Goal: Information Seeking & Learning: Learn about a topic

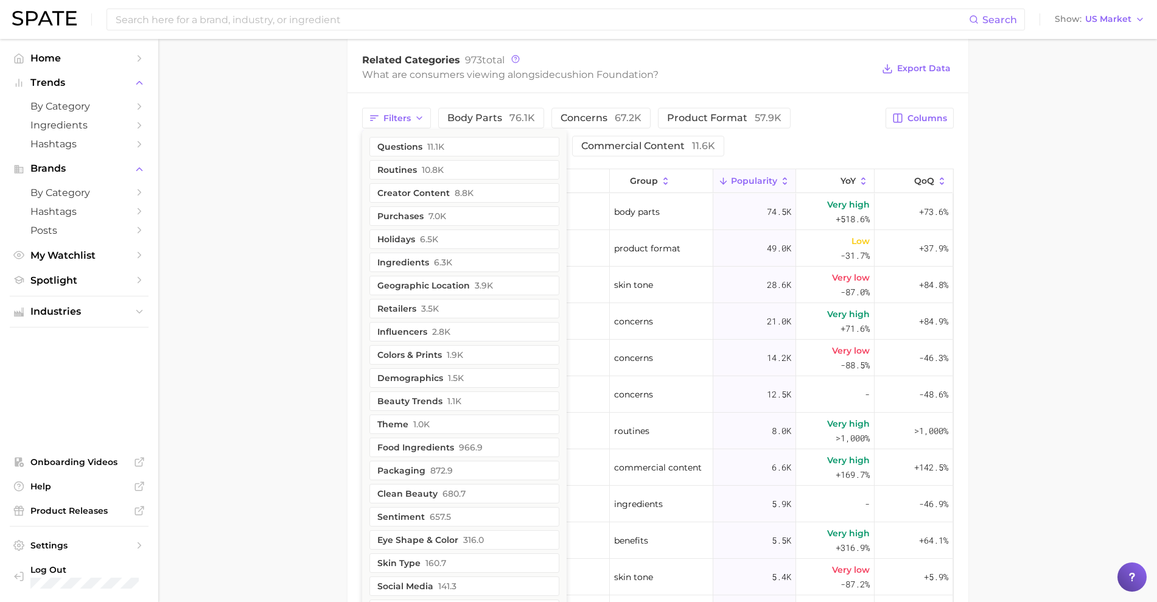
scroll to position [608, 0]
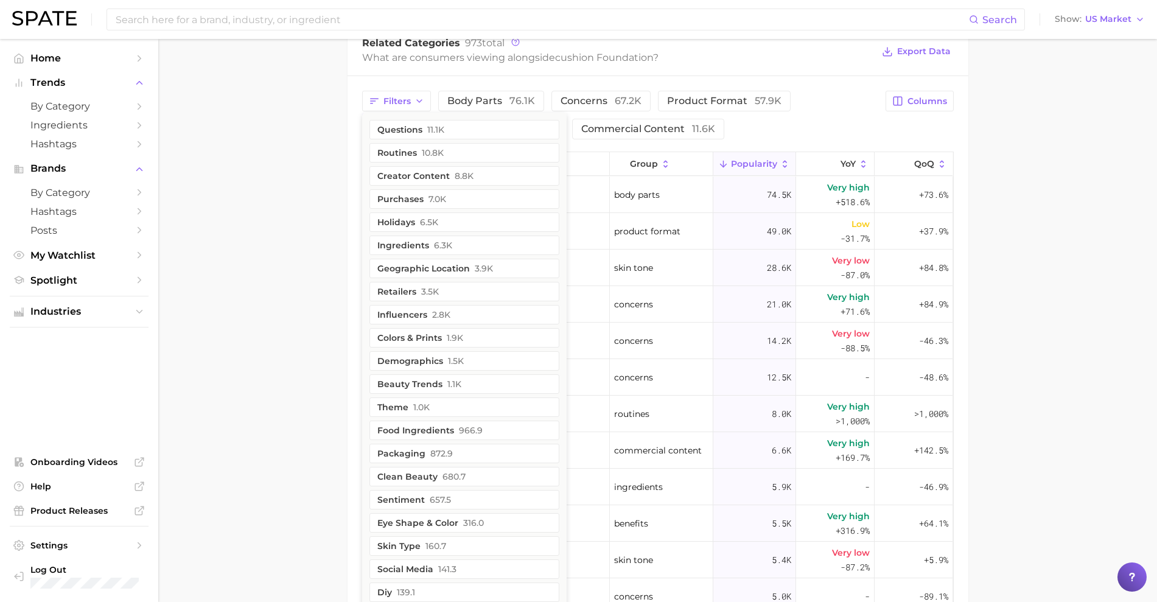
click at [326, 282] on main "1. makeup 2. face makeup 3. foundation & base products 4. cushion foundation Ov…" at bounding box center [657, 130] width 998 height 1398
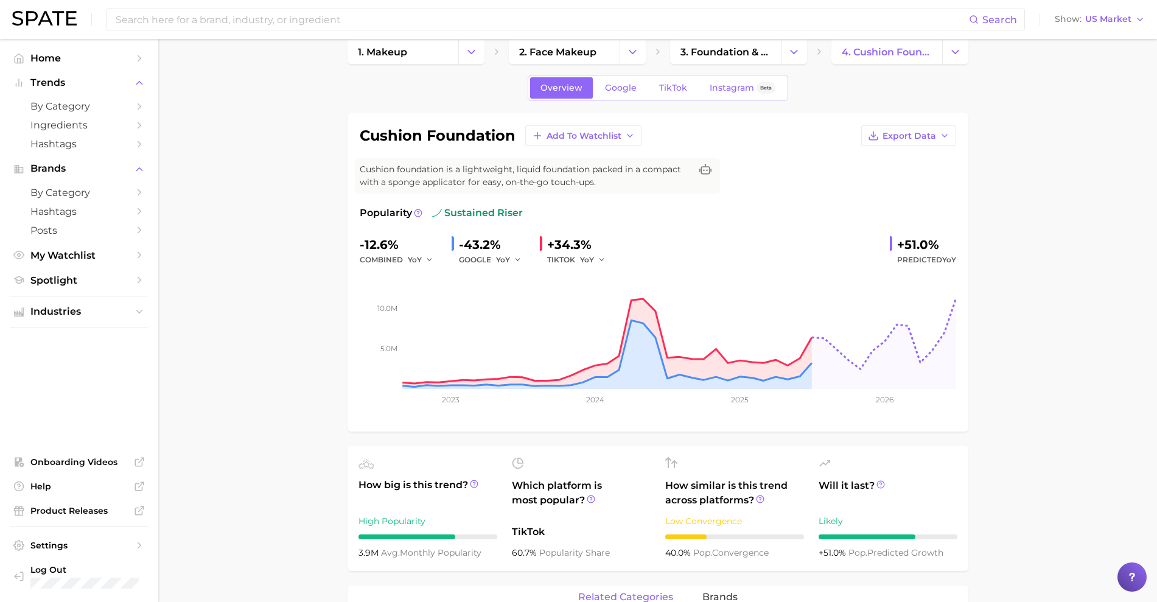
scroll to position [0, 0]
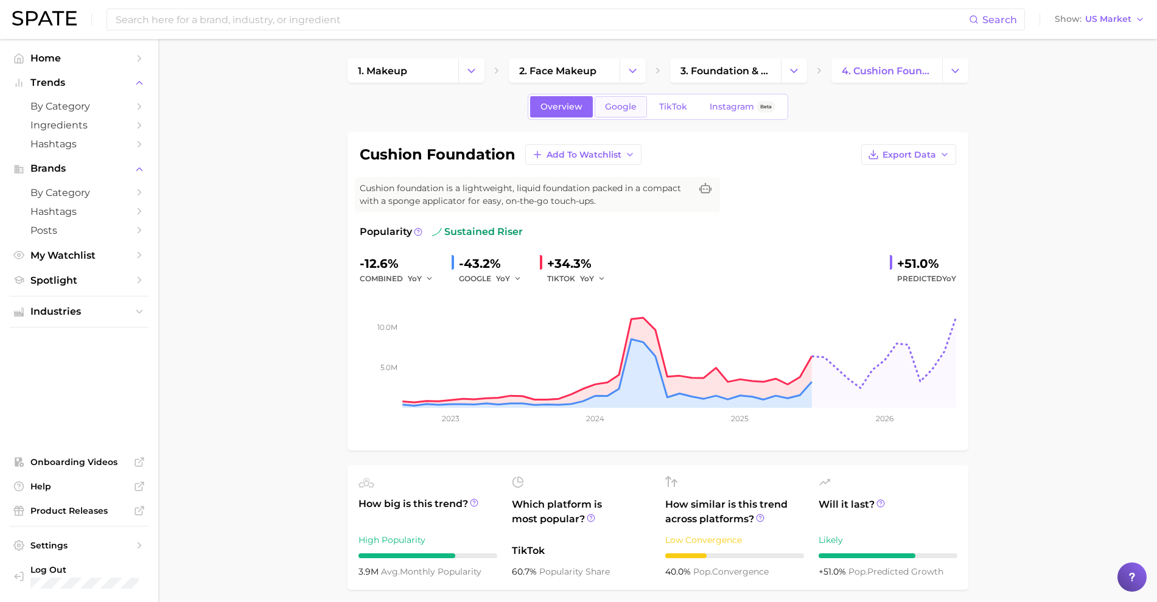
click at [622, 103] on span "Google" at bounding box center [621, 107] width 32 height 10
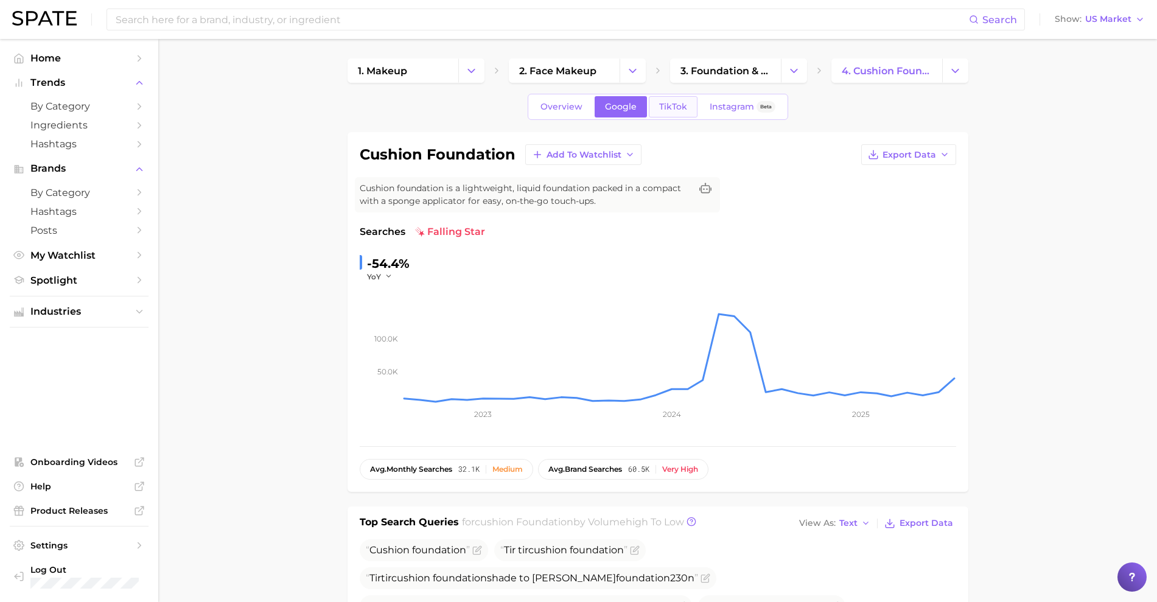
click at [677, 110] on span "TikTok" at bounding box center [673, 107] width 28 height 10
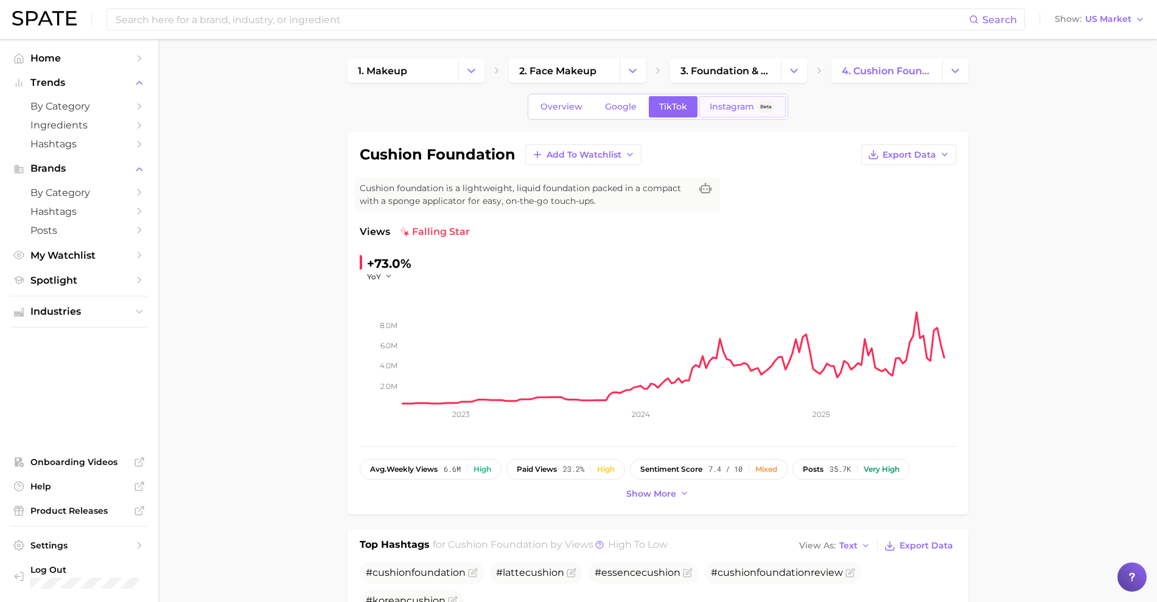
click at [737, 112] on link "Instagram Beta" at bounding box center [742, 106] width 86 height 21
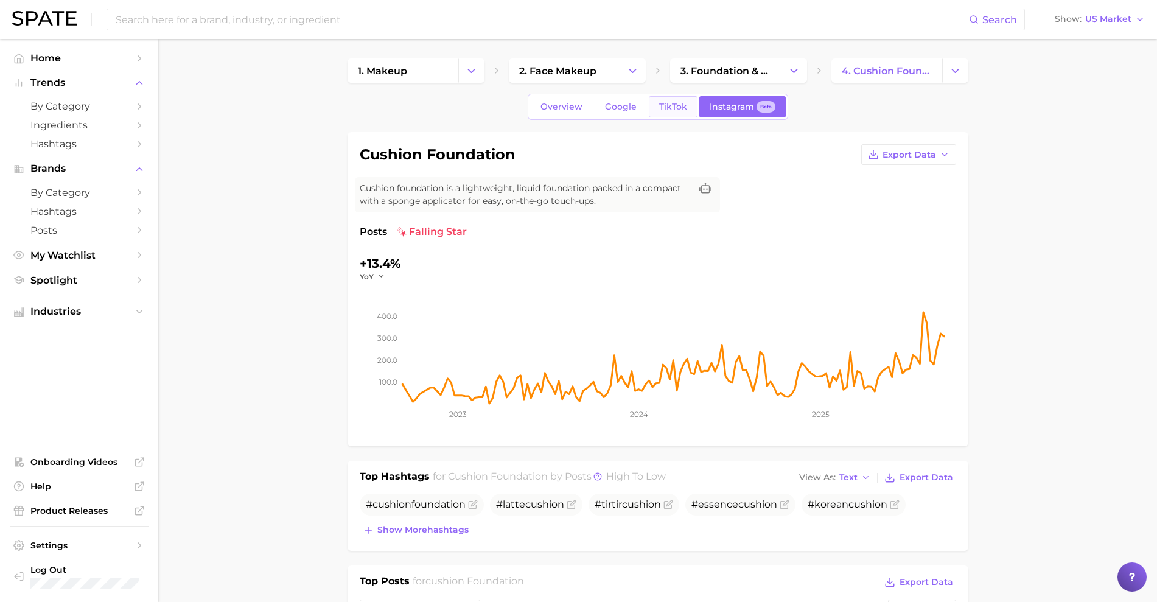
click at [671, 115] on link "TikTok" at bounding box center [673, 106] width 49 height 21
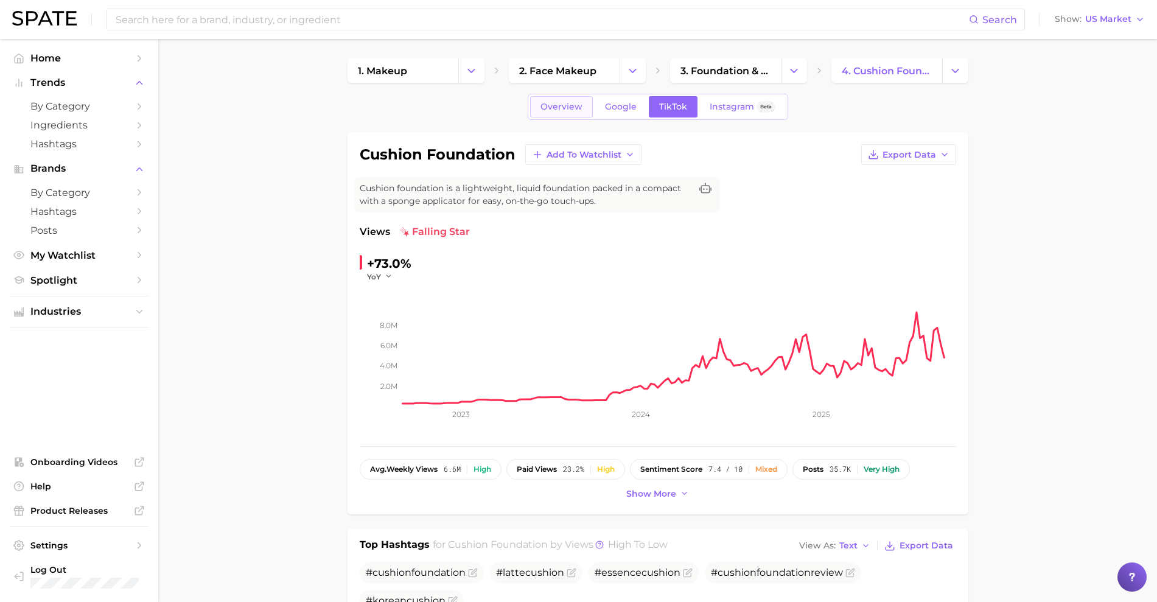
click at [564, 114] on link "Overview" at bounding box center [561, 106] width 63 height 21
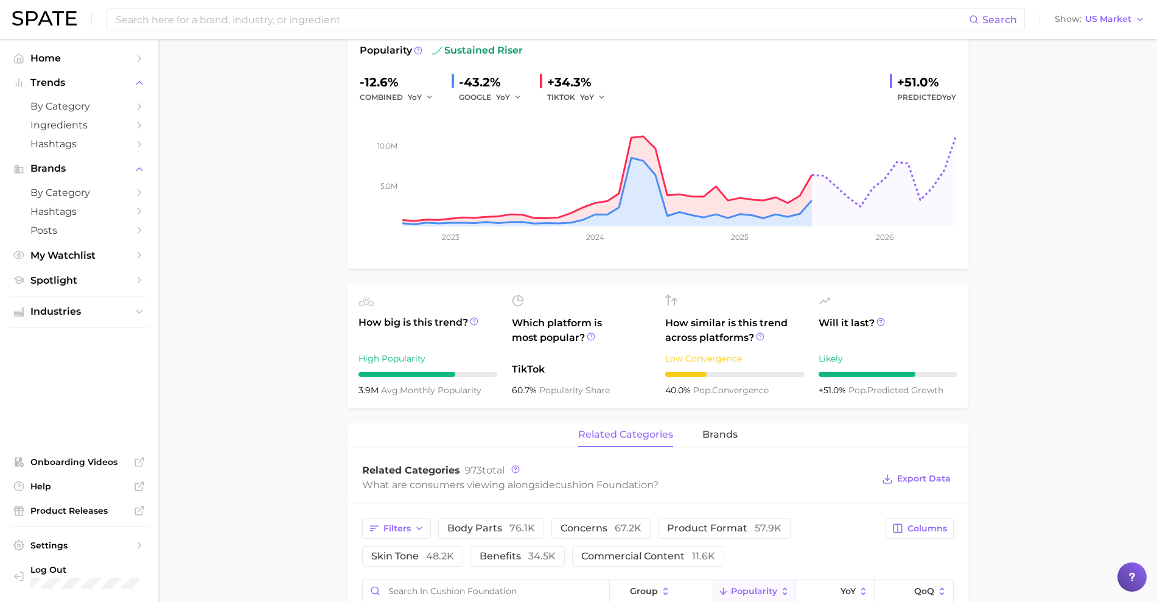
scroll to position [304, 0]
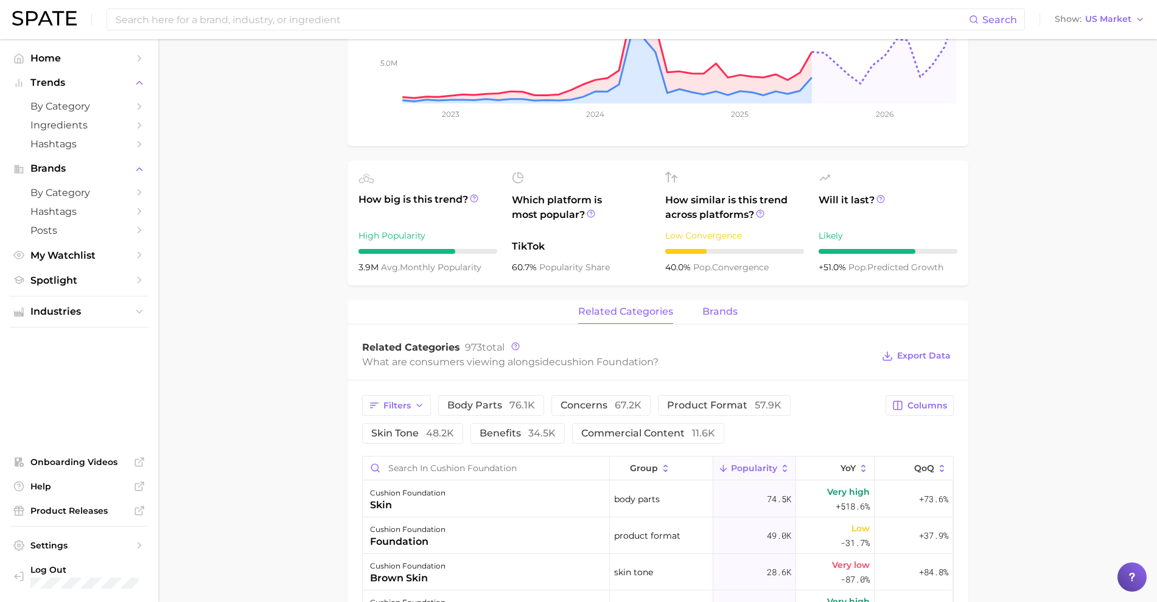
click at [731, 311] on span "brands" at bounding box center [719, 311] width 35 height 11
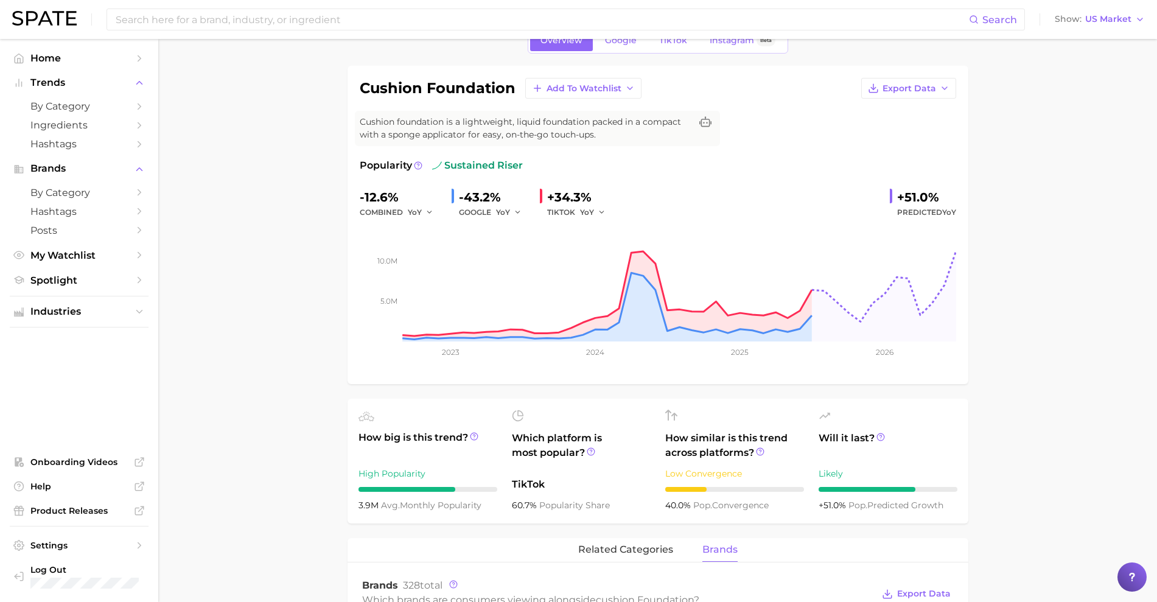
scroll to position [0, 0]
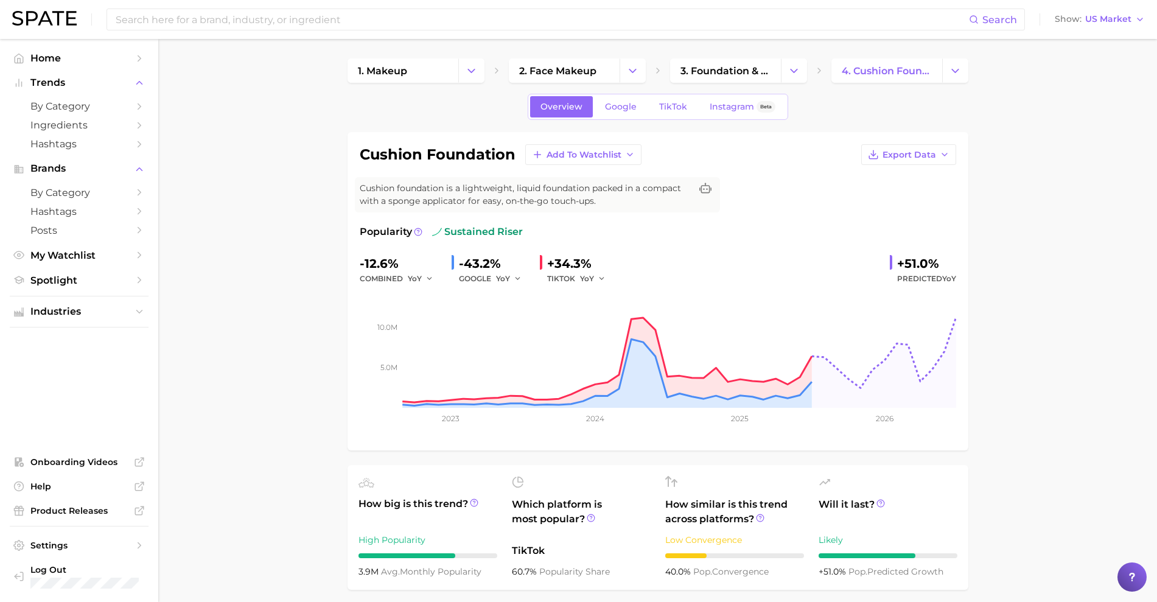
click at [1081, 10] on div "Search Show US Market" at bounding box center [578, 19] width 1132 height 39
click at [1082, 16] on div "Show US Market" at bounding box center [1092, 19] width 77 height 7
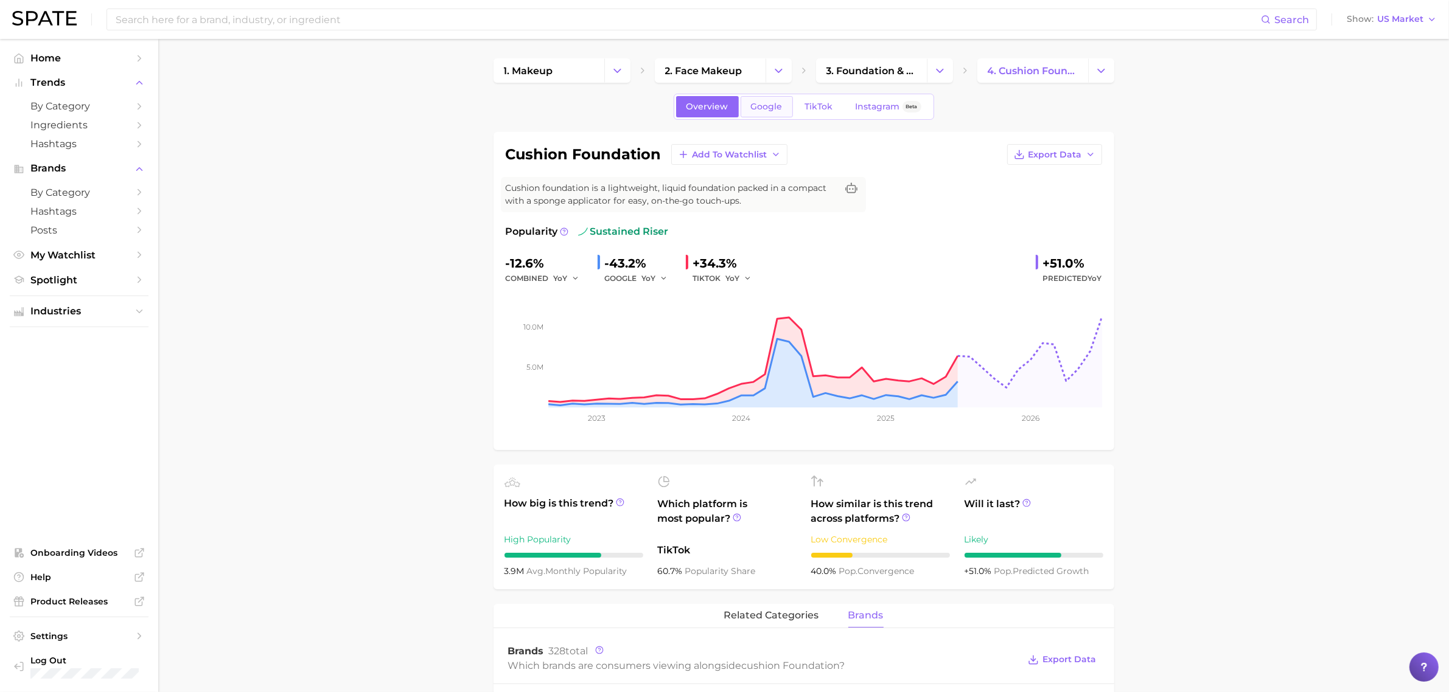
click at [771, 107] on span "Google" at bounding box center [767, 107] width 32 height 10
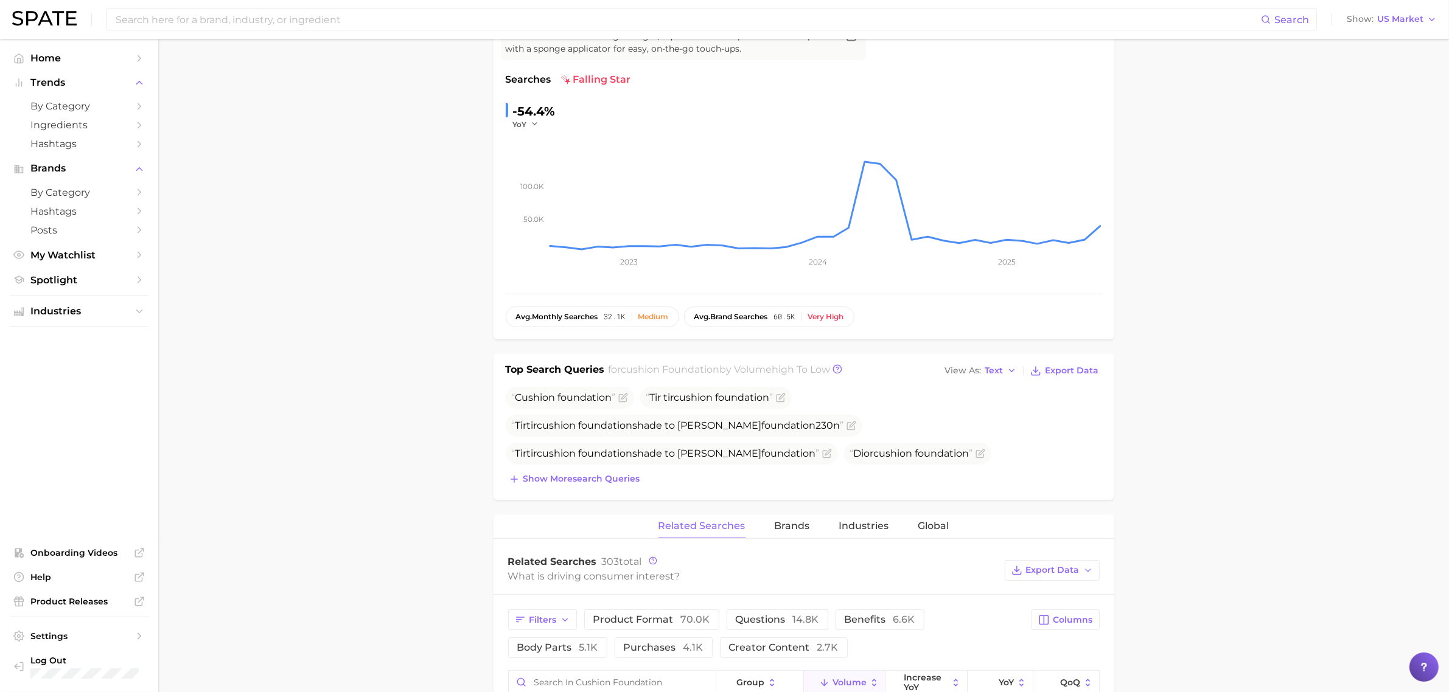
scroll to position [456, 0]
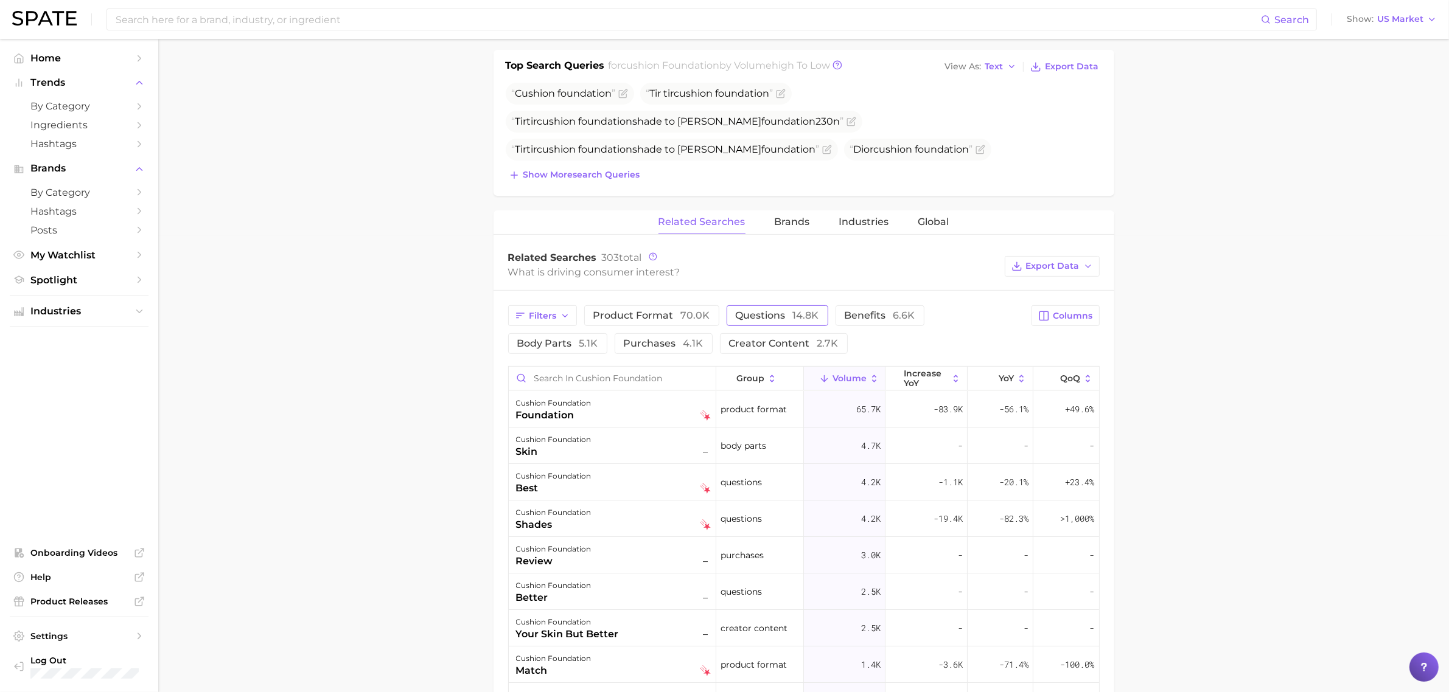
click at [807, 317] on span "14.8k" at bounding box center [806, 316] width 26 height 12
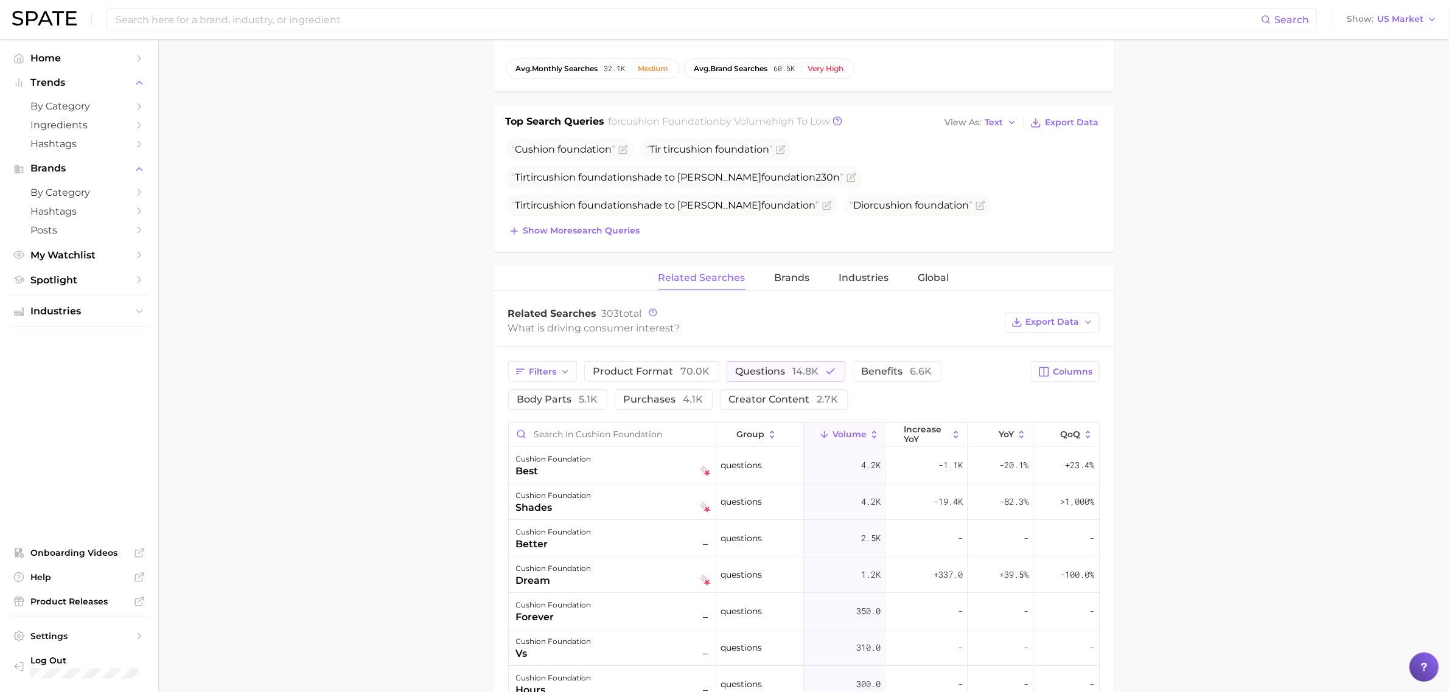
scroll to position [291, 0]
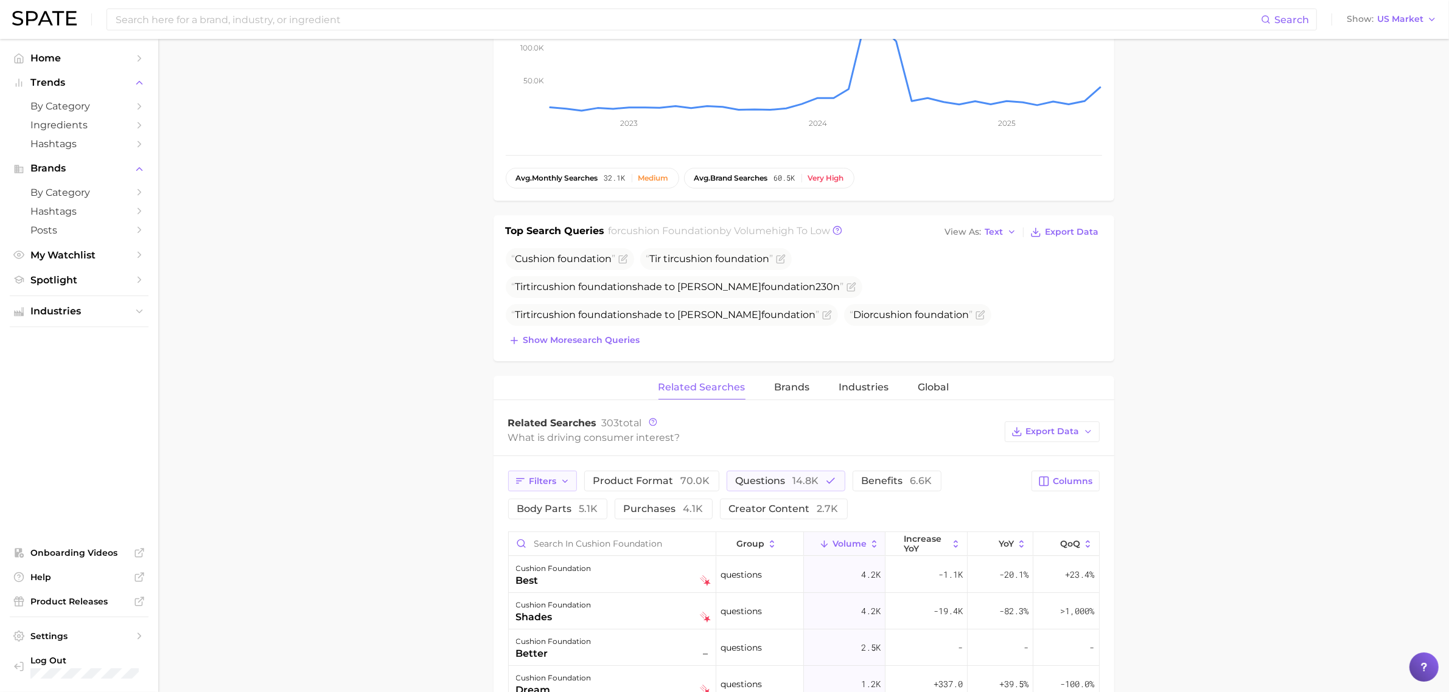
click at [552, 482] on span "Filters" at bounding box center [542, 481] width 27 height 10
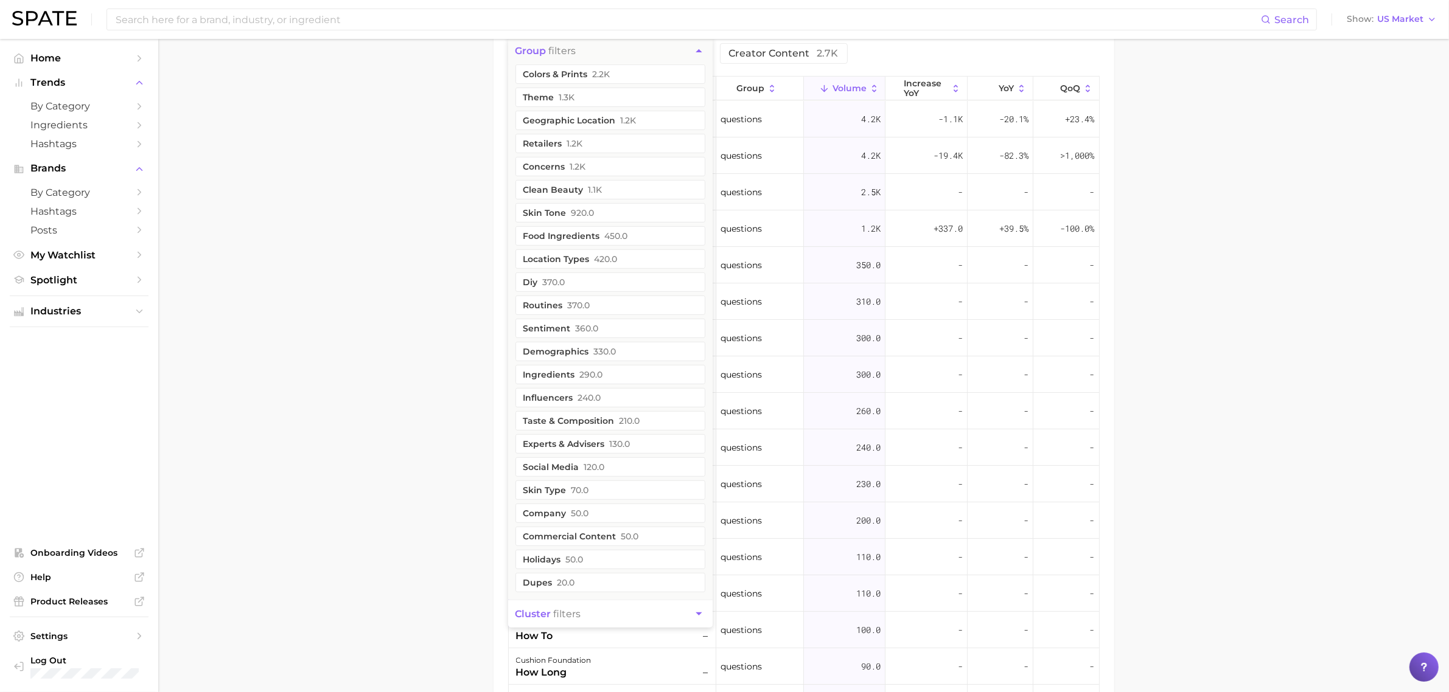
scroll to position [747, 0]
click at [604, 213] on button "skin tone 920.0" at bounding box center [610, 212] width 190 height 19
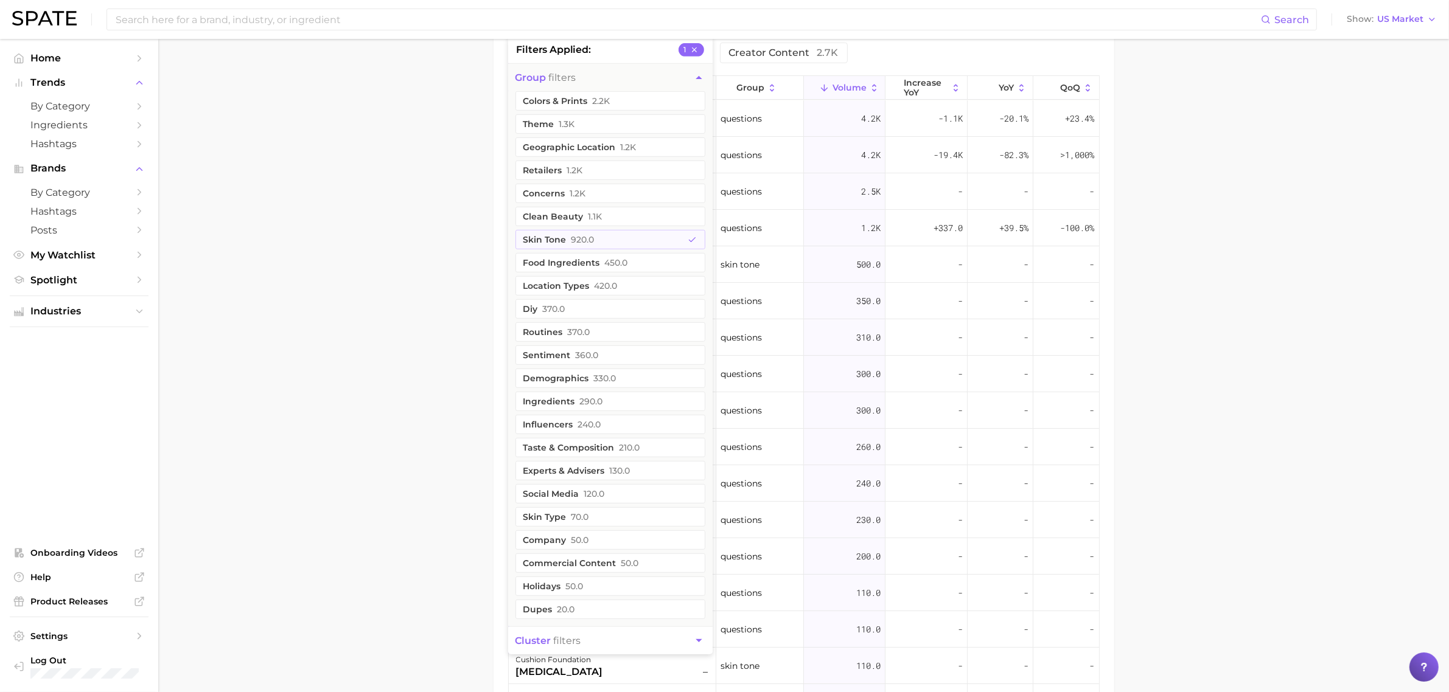
click at [383, 209] on main "1. makeup 2. face makeup 3. foundation & base products 4. cushion foundation Ov…" at bounding box center [803, 67] width 1290 height 1551
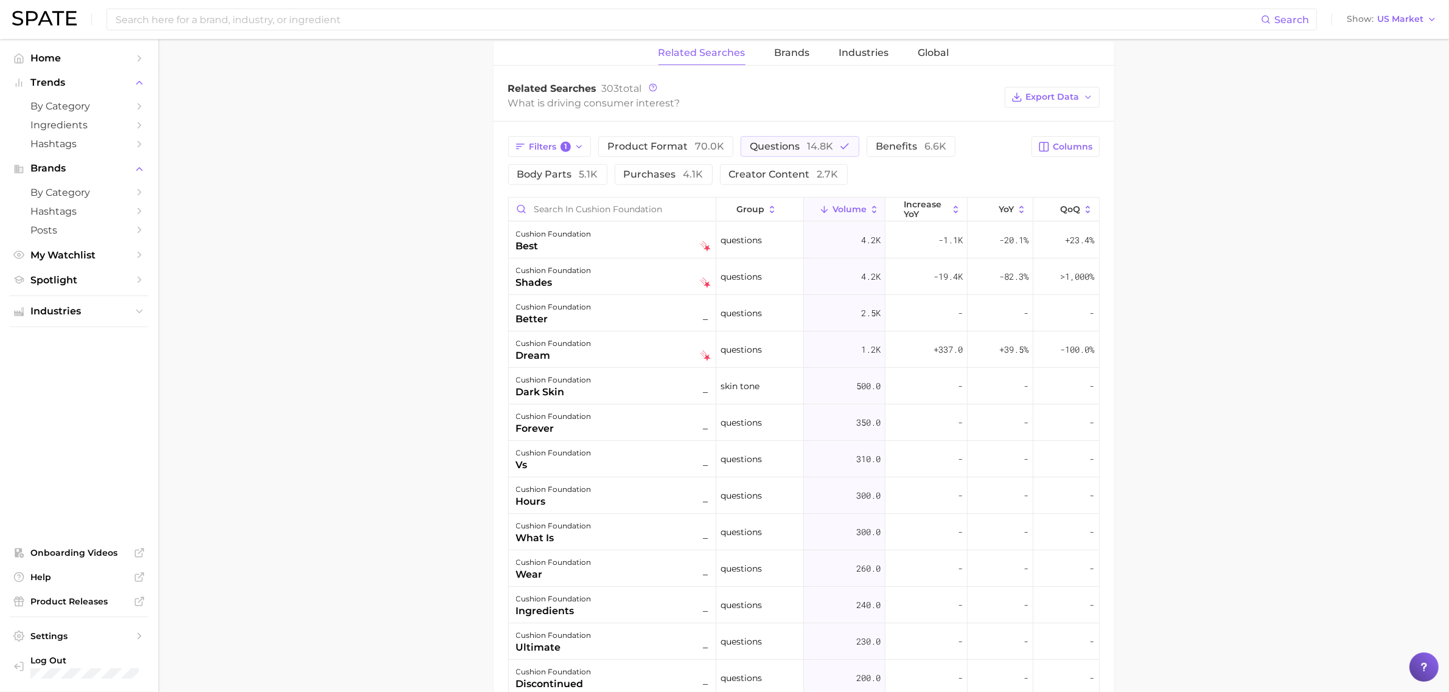
scroll to position [595, 0]
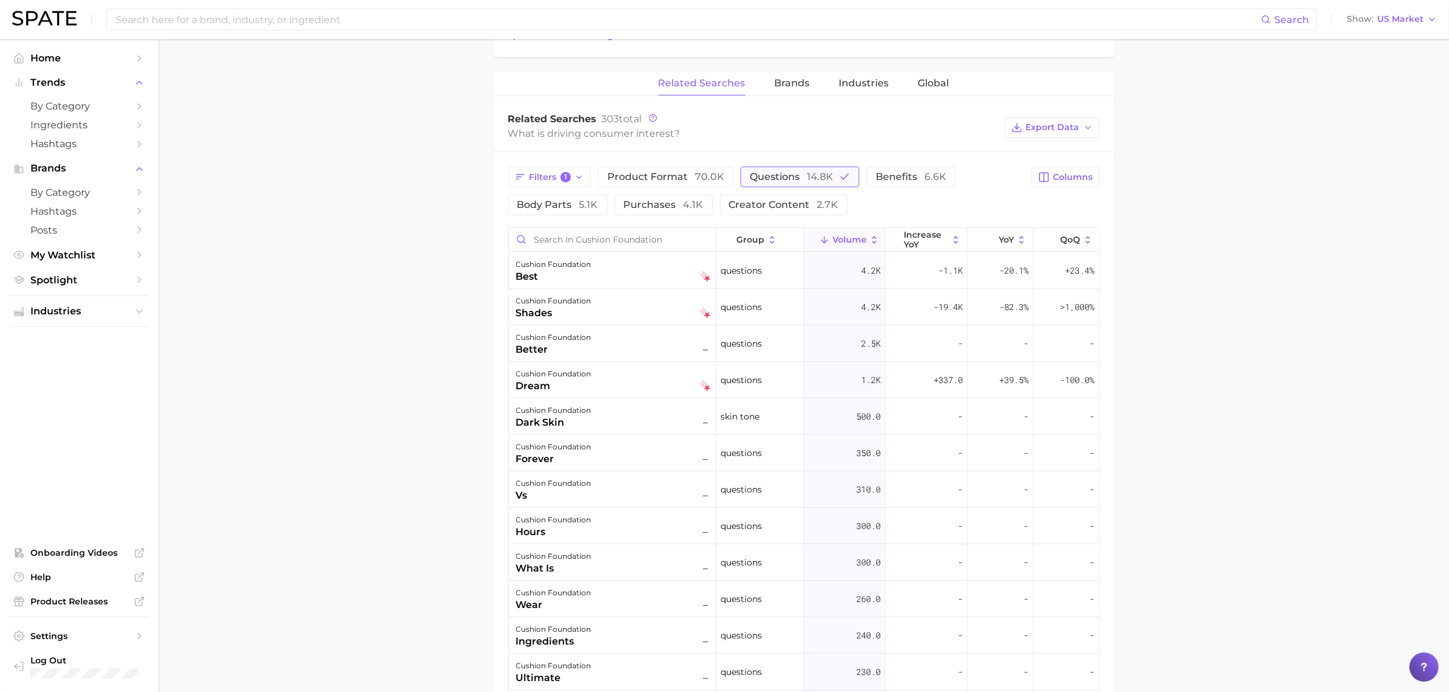
click at [768, 172] on span "questions 14.8k" at bounding box center [791, 177] width 83 height 12
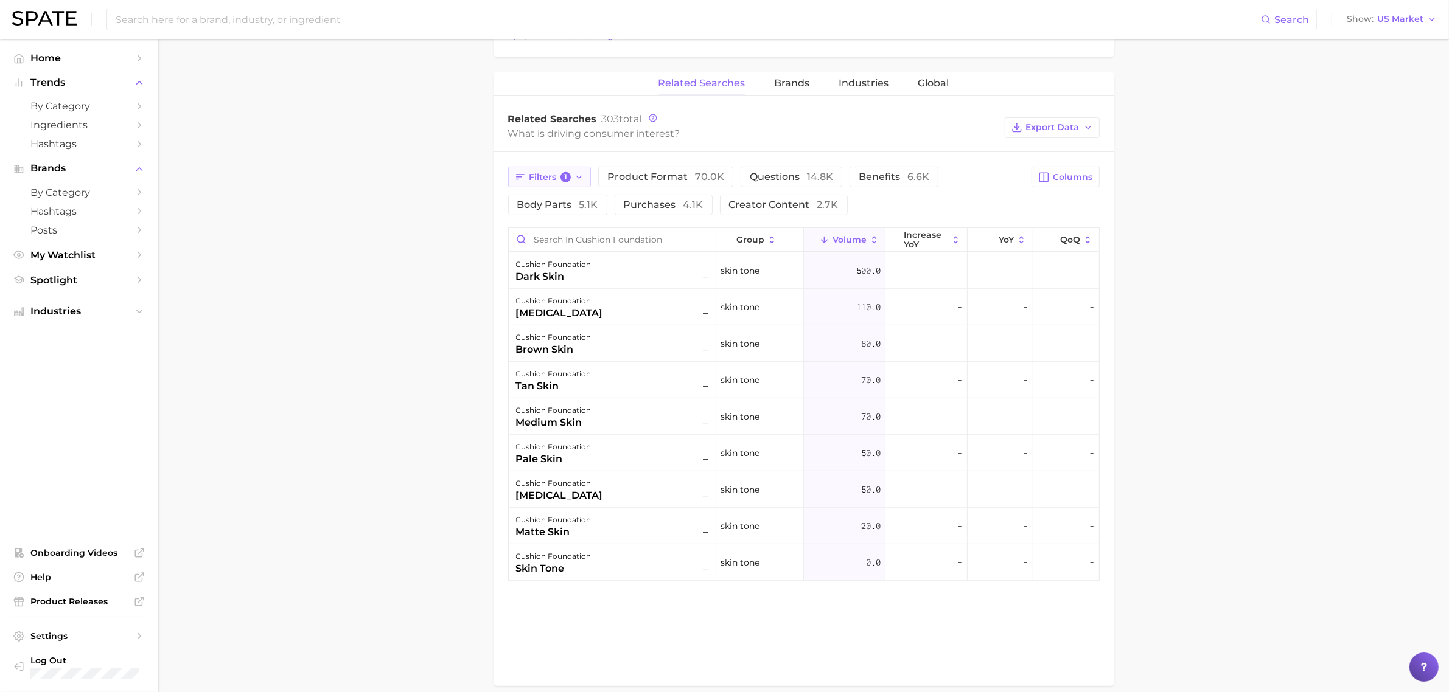
click at [561, 180] on span "1" at bounding box center [565, 177] width 11 height 11
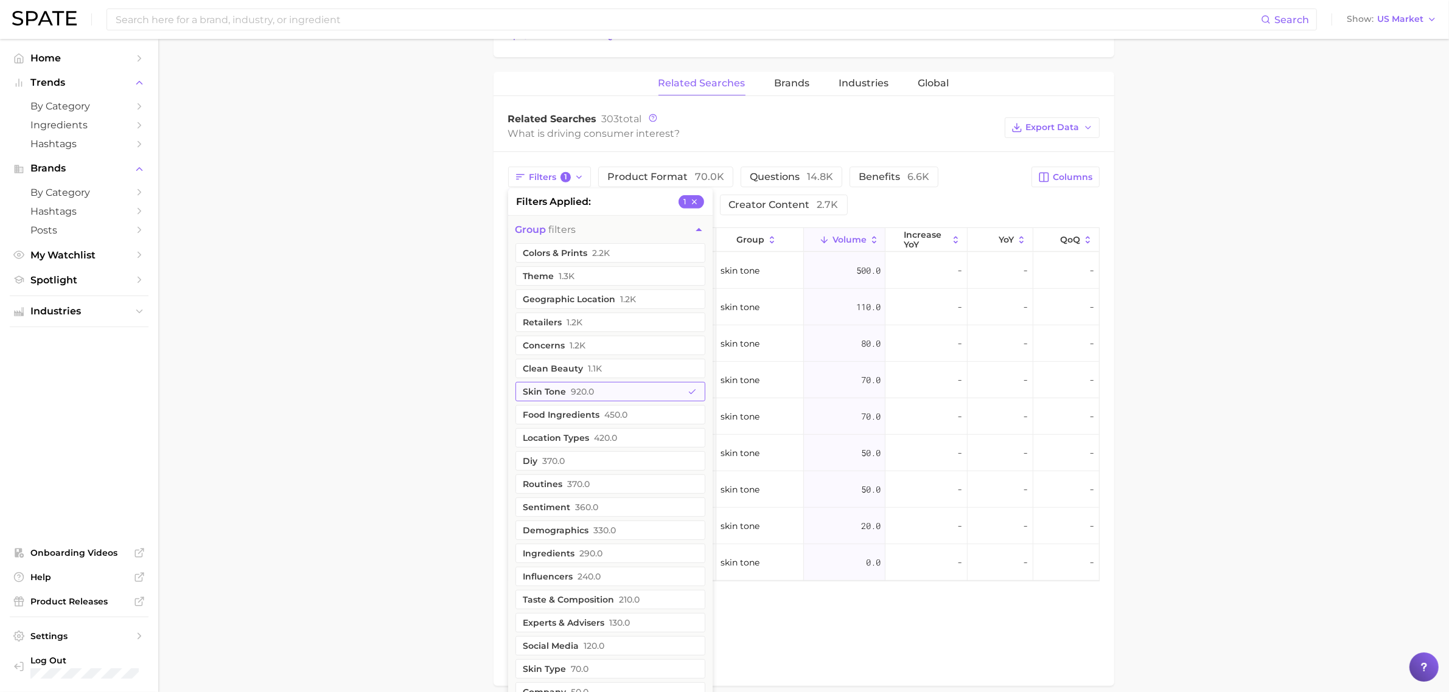
click at [600, 387] on button "skin tone 920.0" at bounding box center [610, 391] width 190 height 19
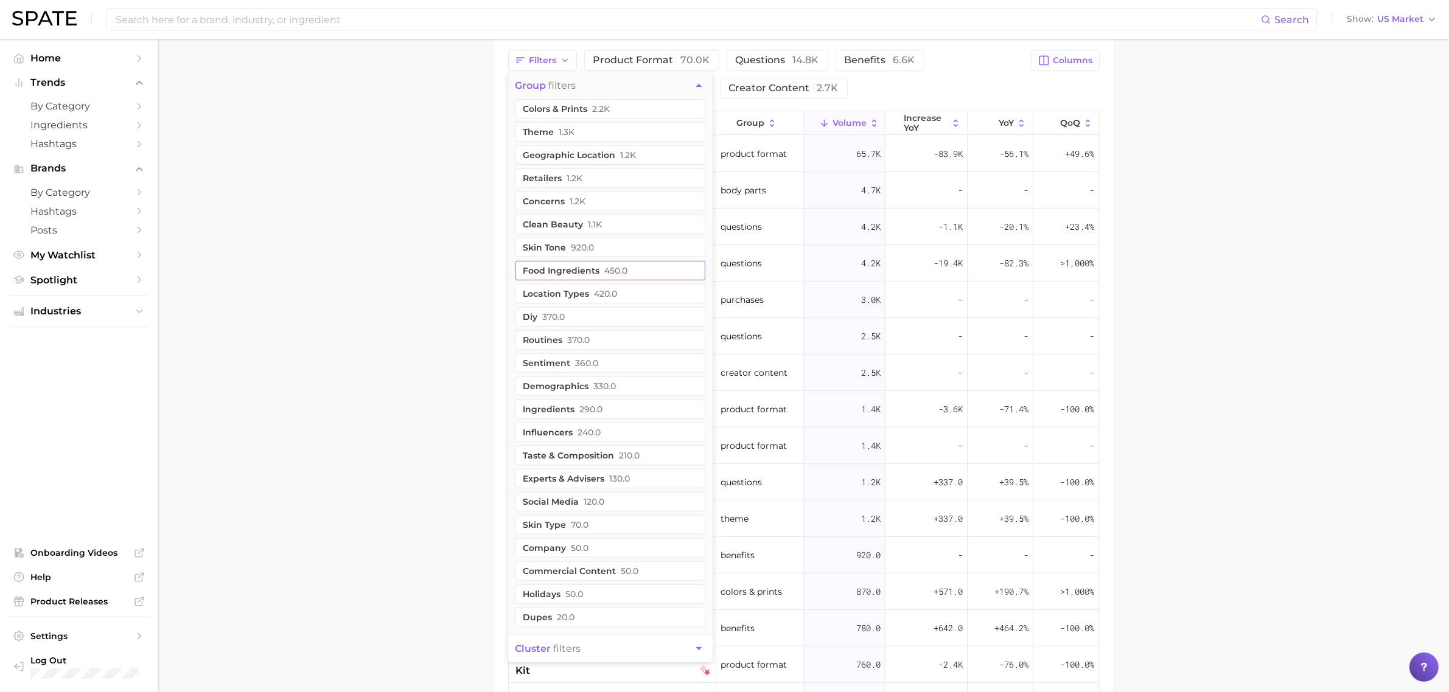
scroll to position [747, 0]
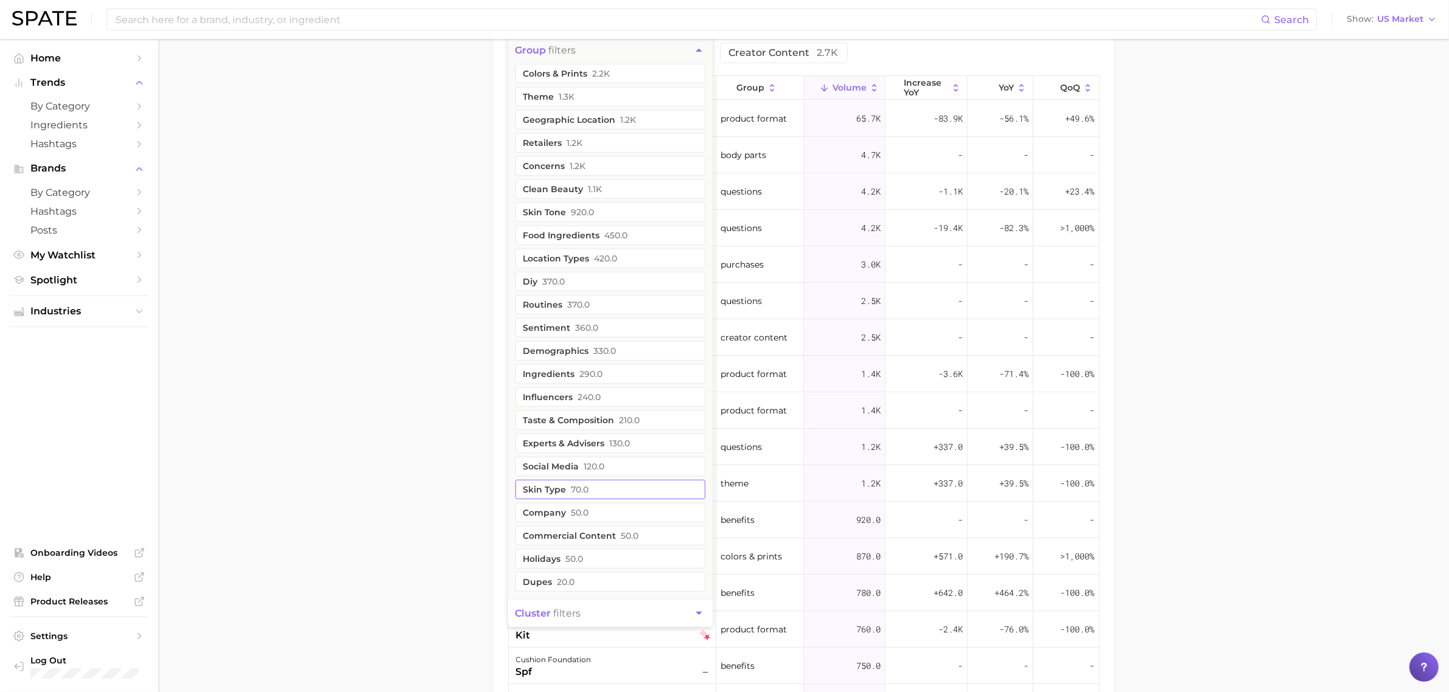
click at [597, 496] on button "skin type 70.0" at bounding box center [610, 489] width 190 height 19
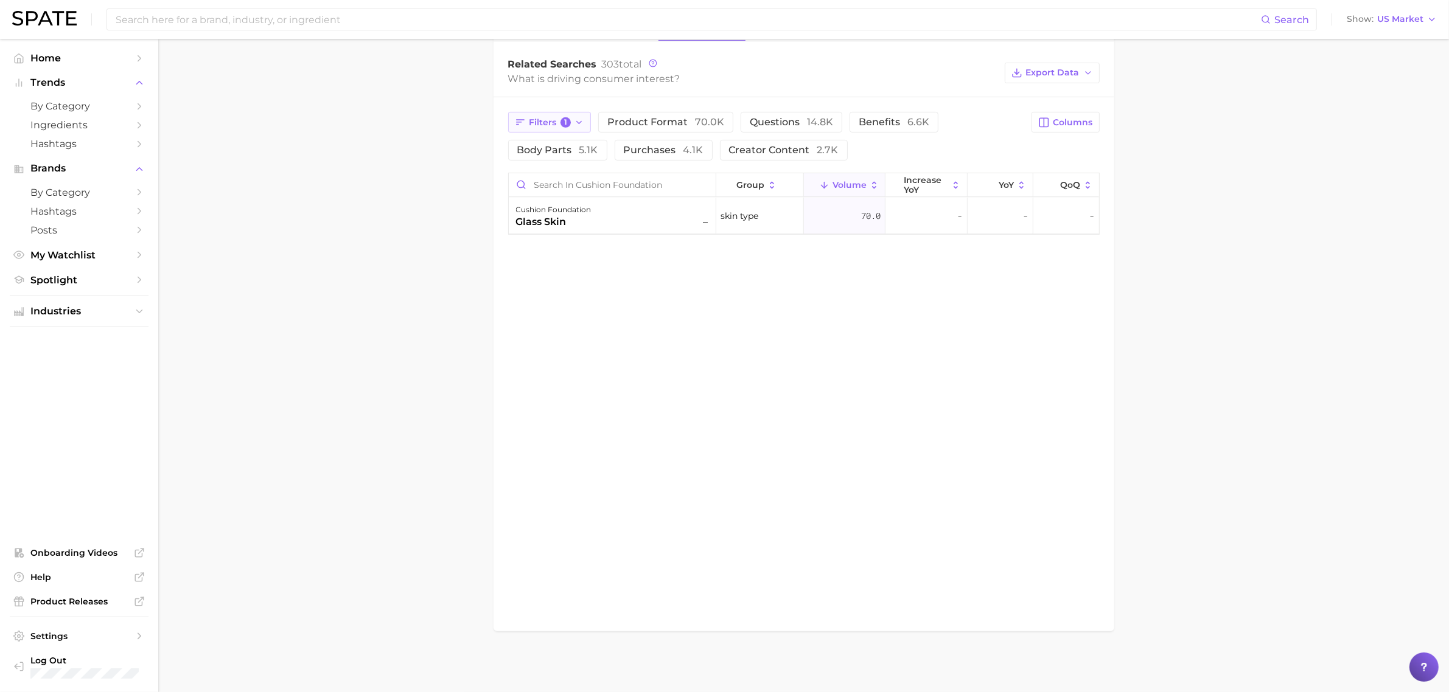
click at [567, 114] on button "Filters 1" at bounding box center [549, 122] width 83 height 21
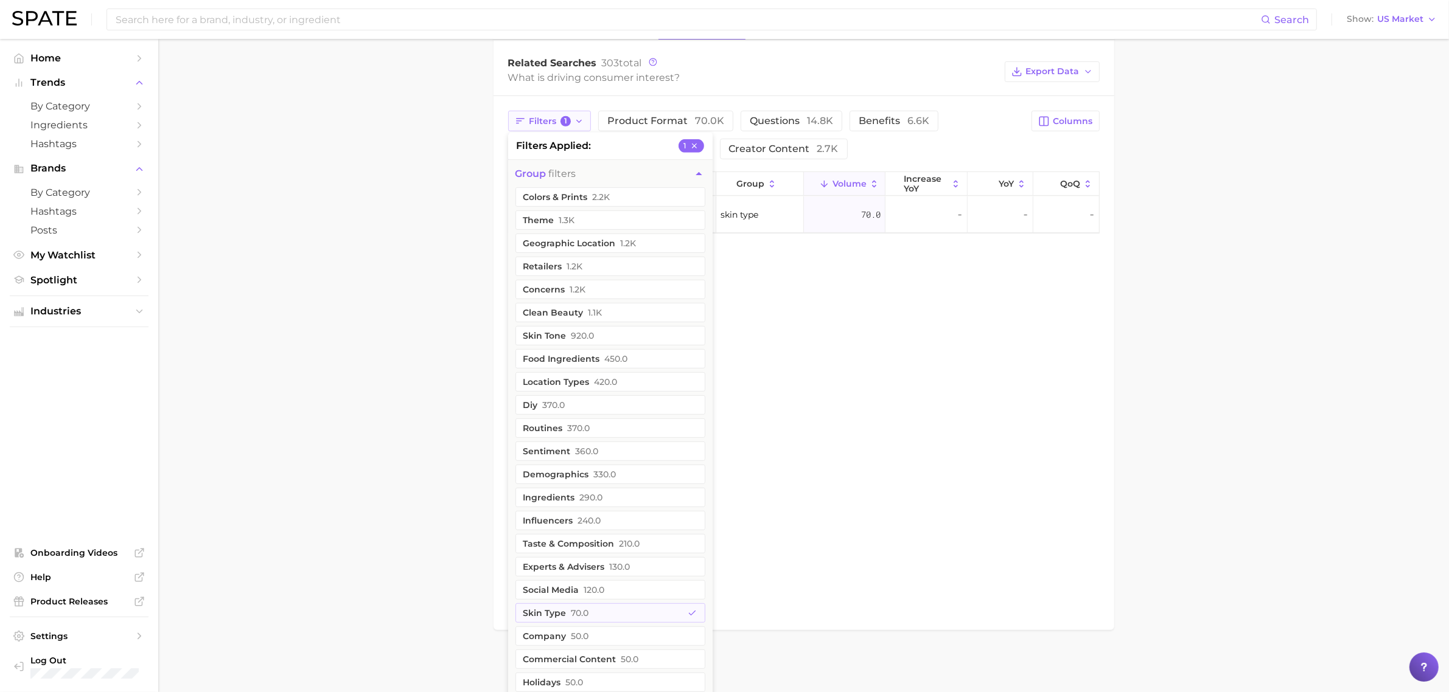
scroll to position [711, 0]
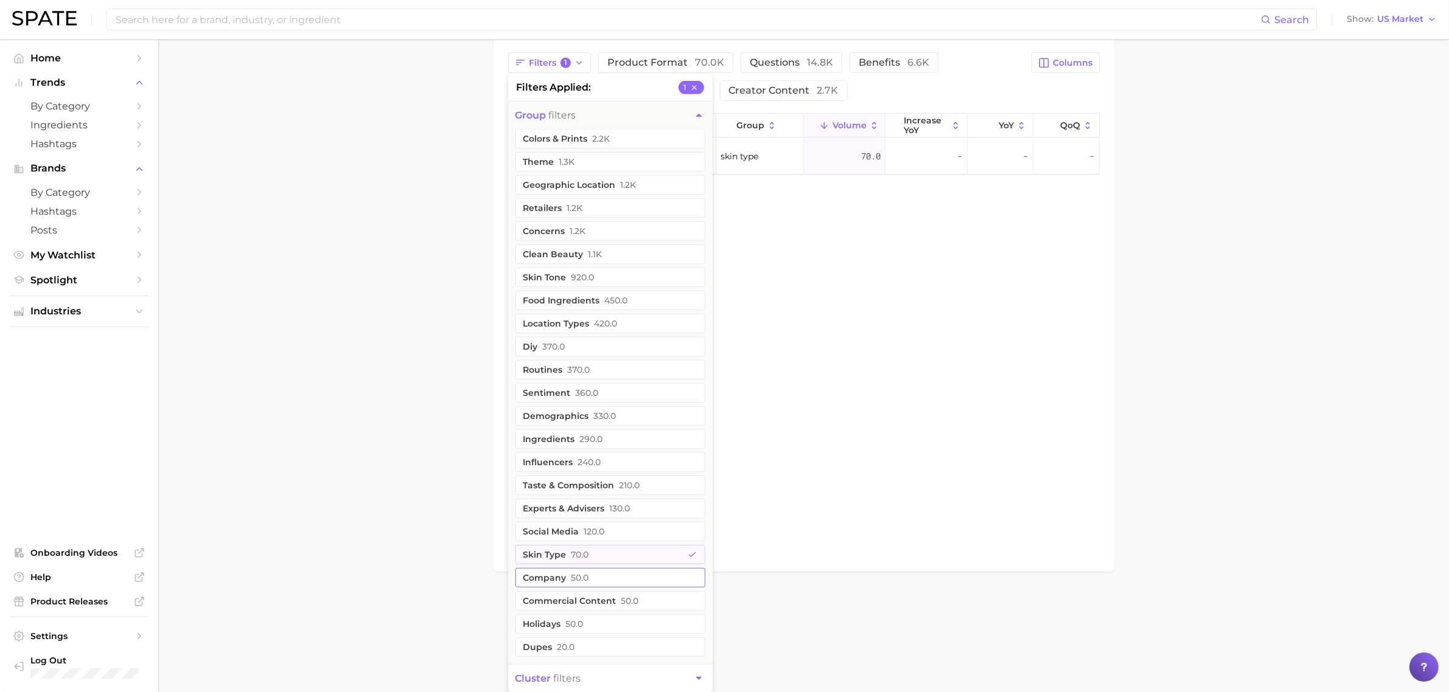
click at [590, 552] on button "skin type 70.0" at bounding box center [610, 554] width 190 height 19
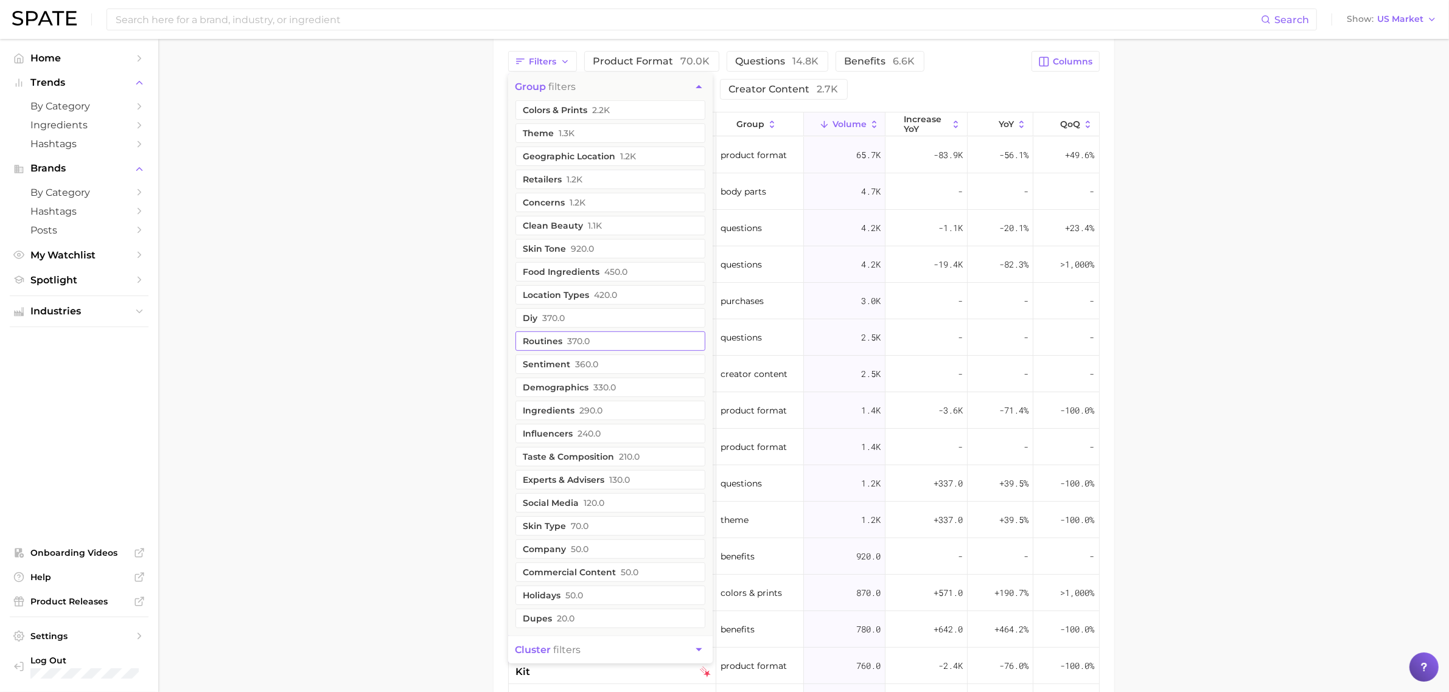
click at [602, 348] on button "routines 370.0" at bounding box center [610, 341] width 190 height 19
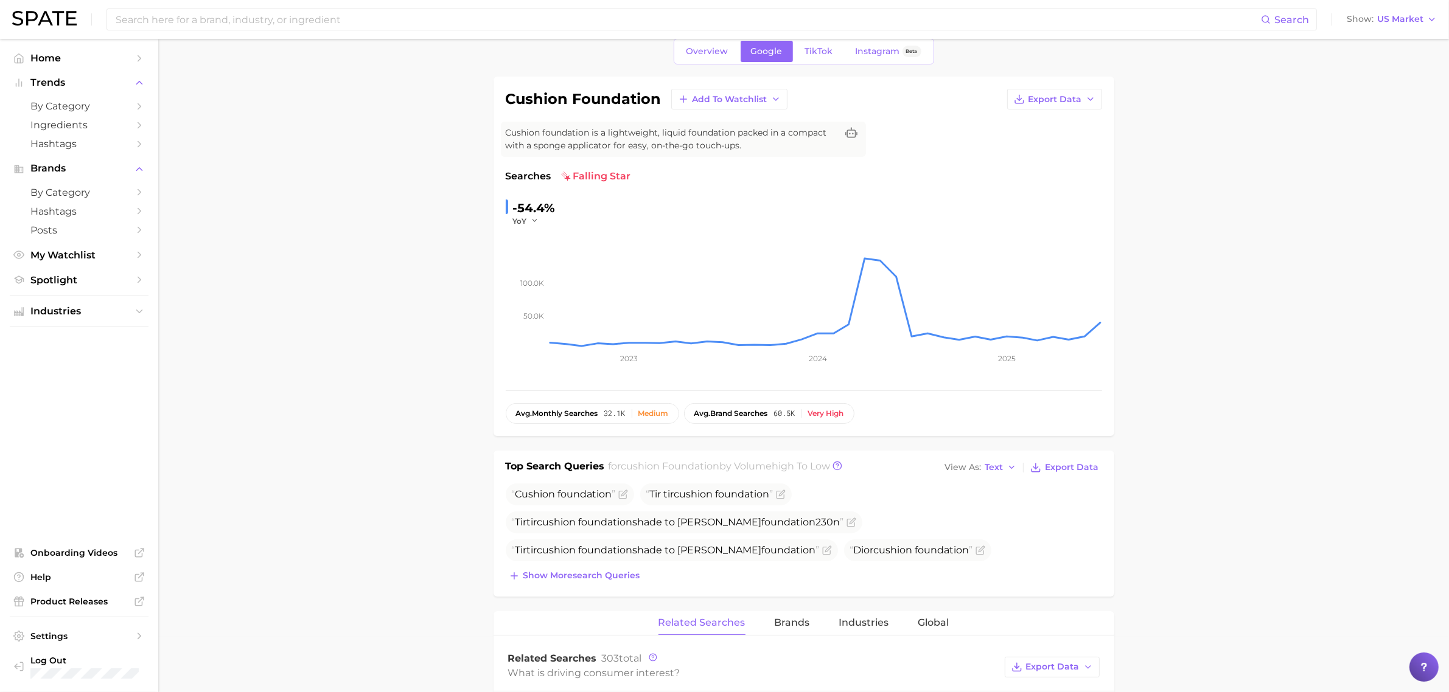
scroll to position [0, 0]
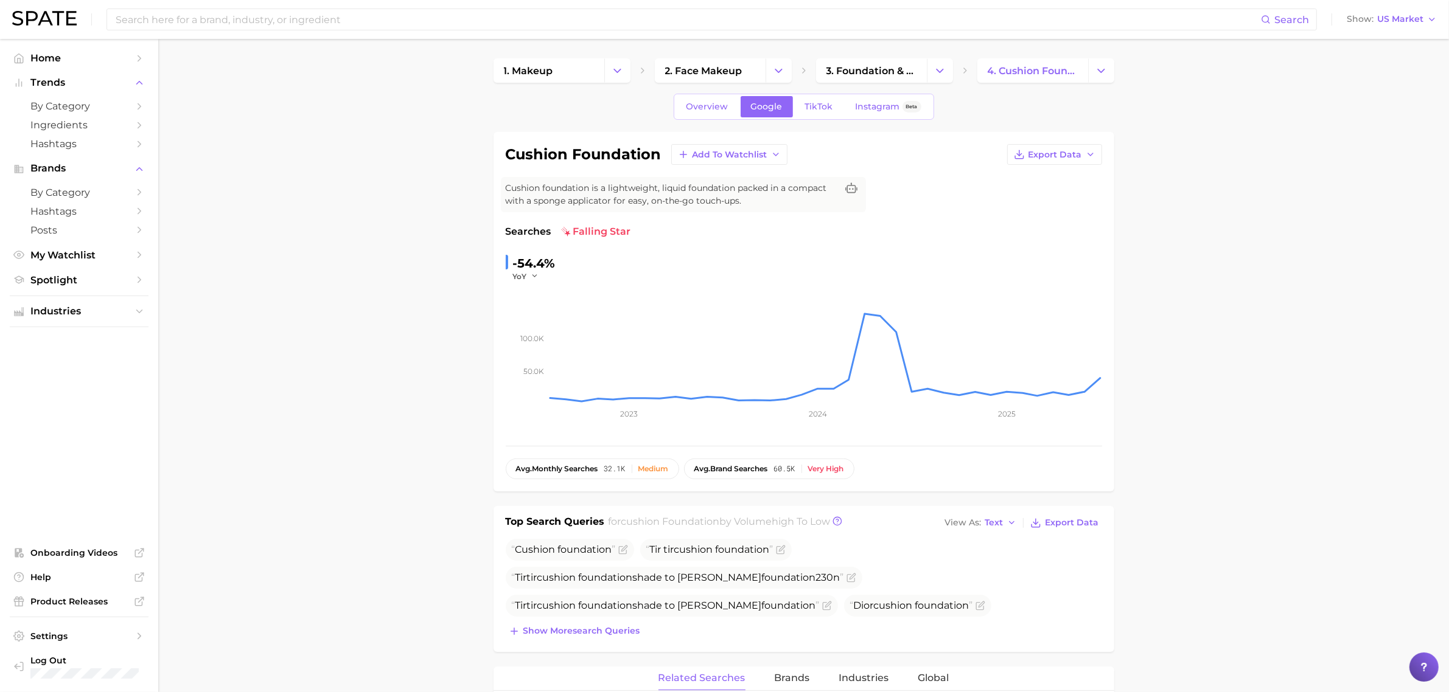
click at [378, 409] on main "1. makeup 2. face makeup 3. foundation & base products 4. cushion foundation Ov…" at bounding box center [803, 690] width 1290 height 1303
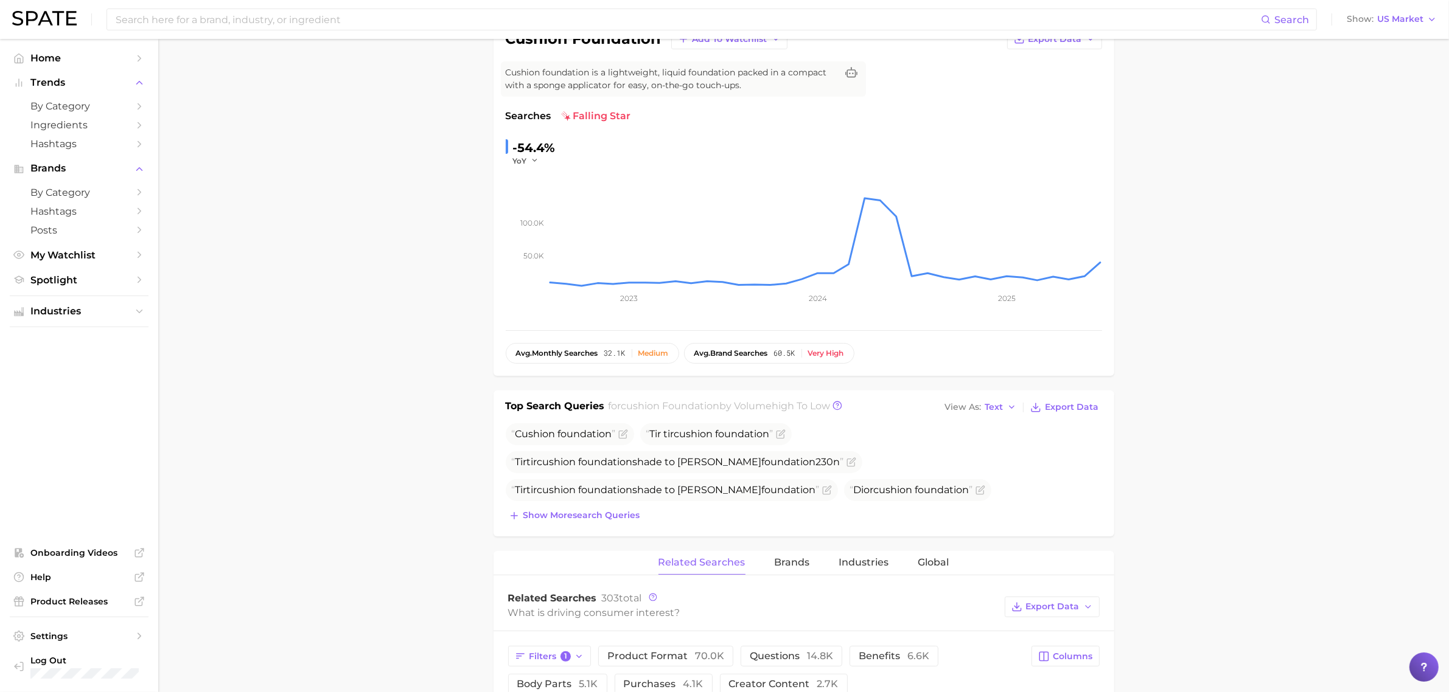
scroll to position [152, 0]
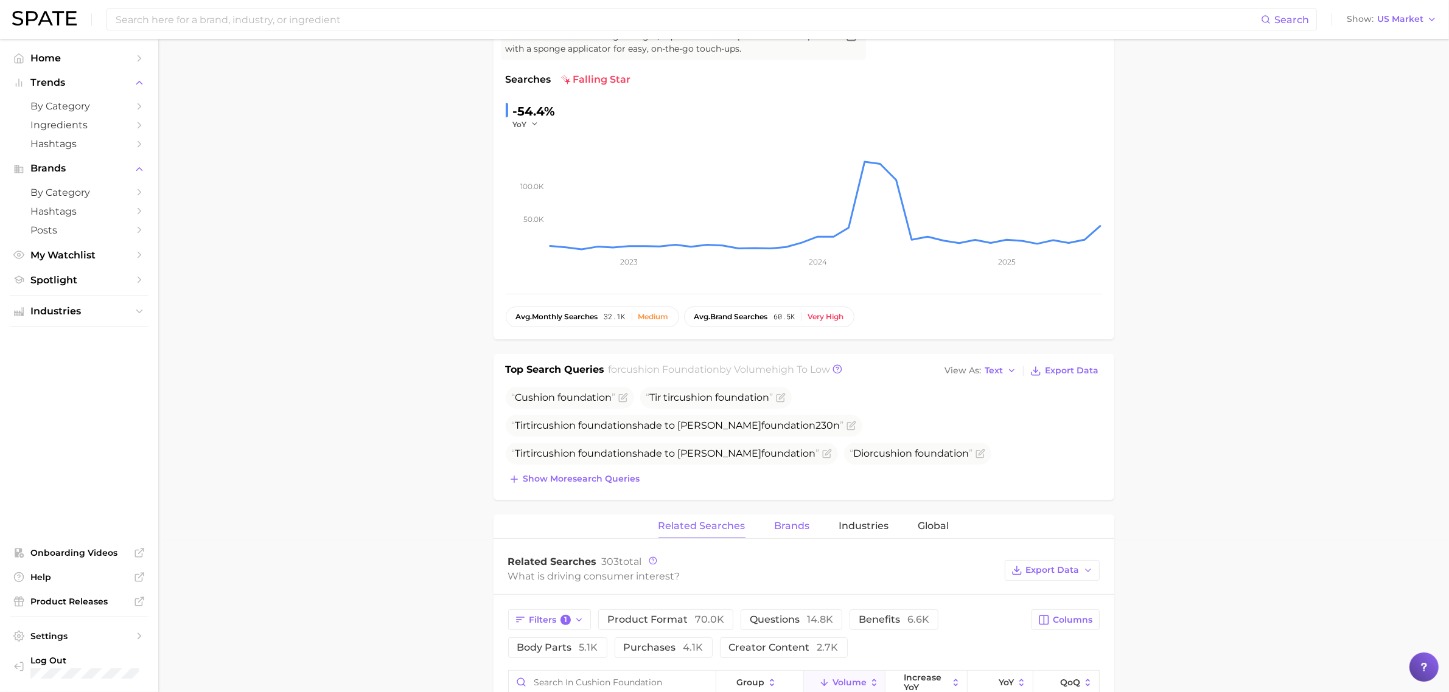
click at [787, 534] on button "Brands" at bounding box center [792, 527] width 35 height 24
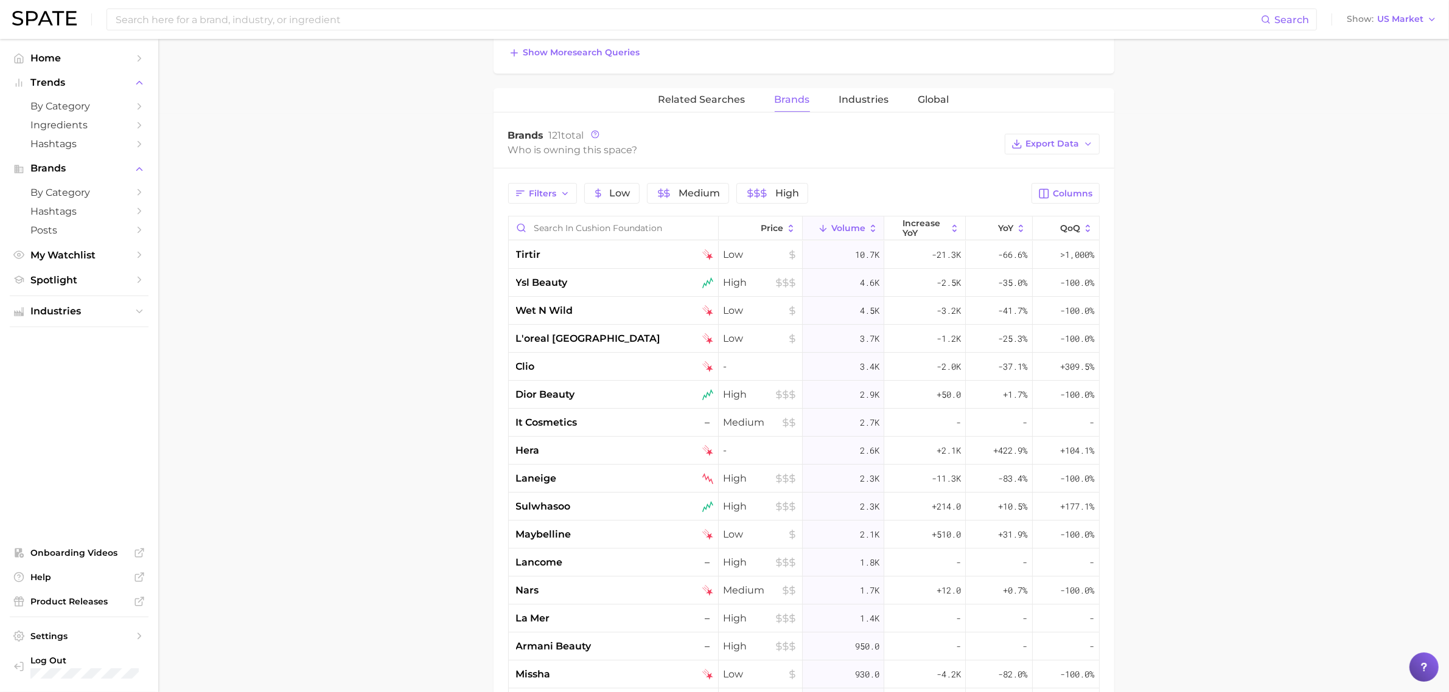
scroll to position [608, 0]
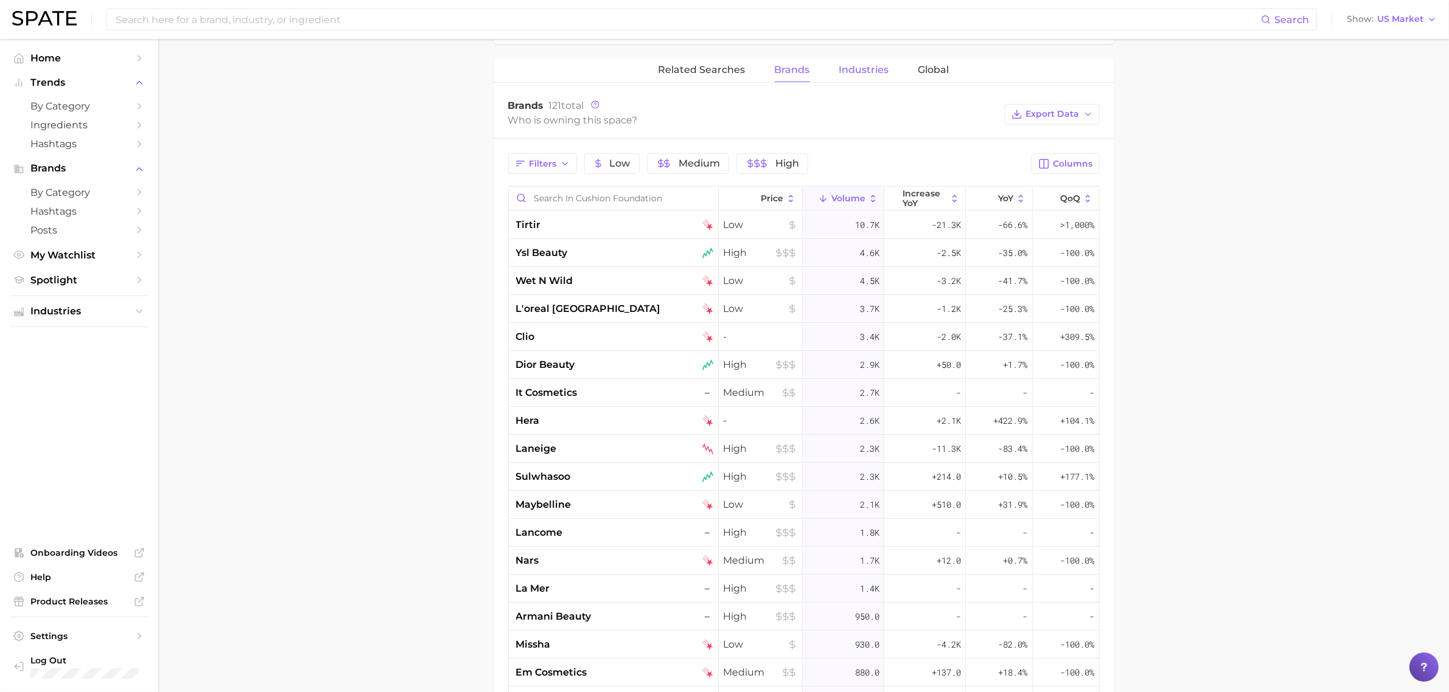
click at [862, 81] on button "Industries" at bounding box center [864, 70] width 50 height 24
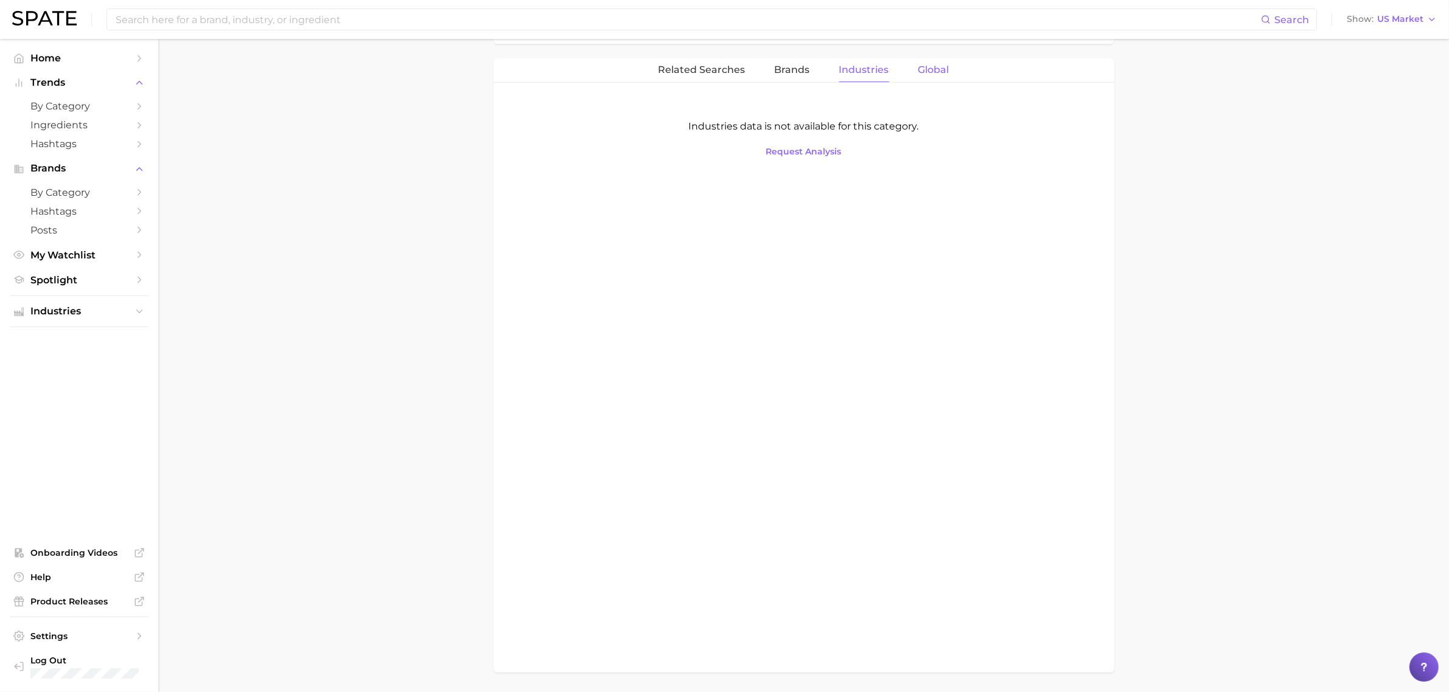
click at [935, 77] on button "Global" at bounding box center [933, 70] width 31 height 24
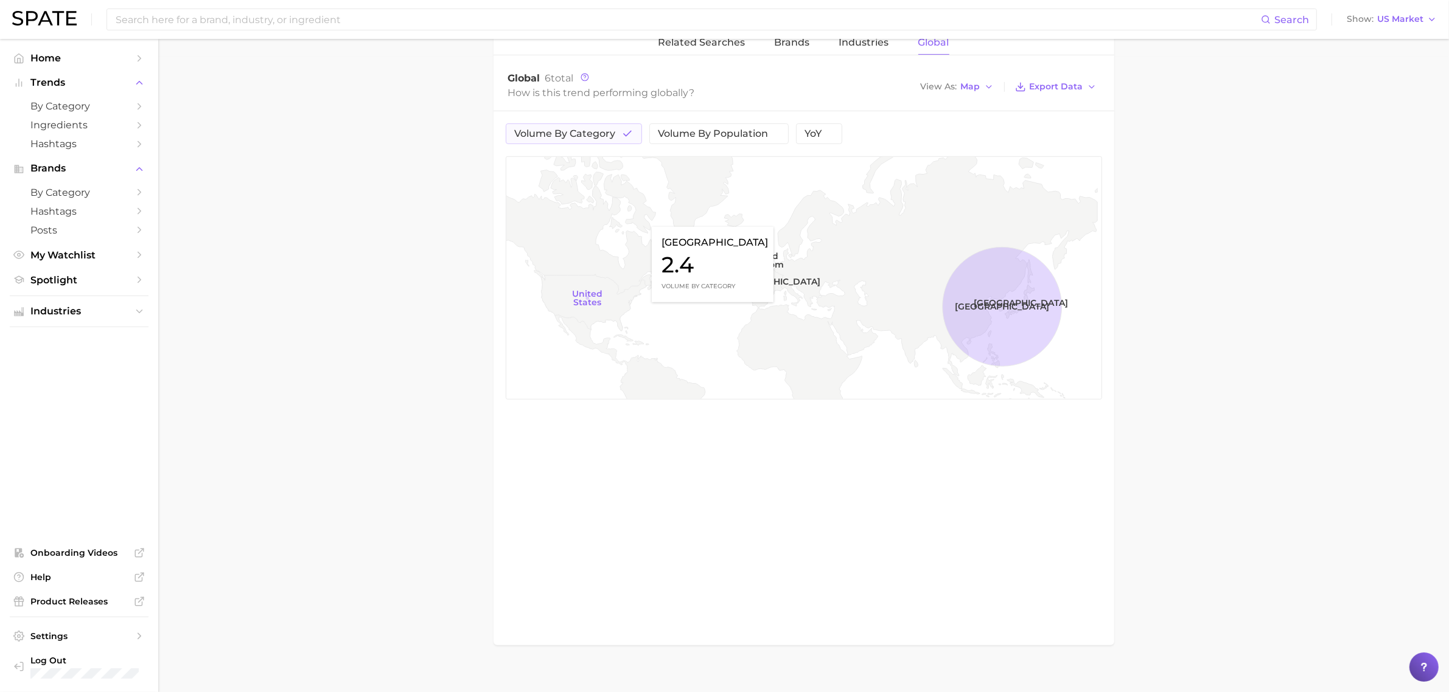
scroll to position [651, 0]
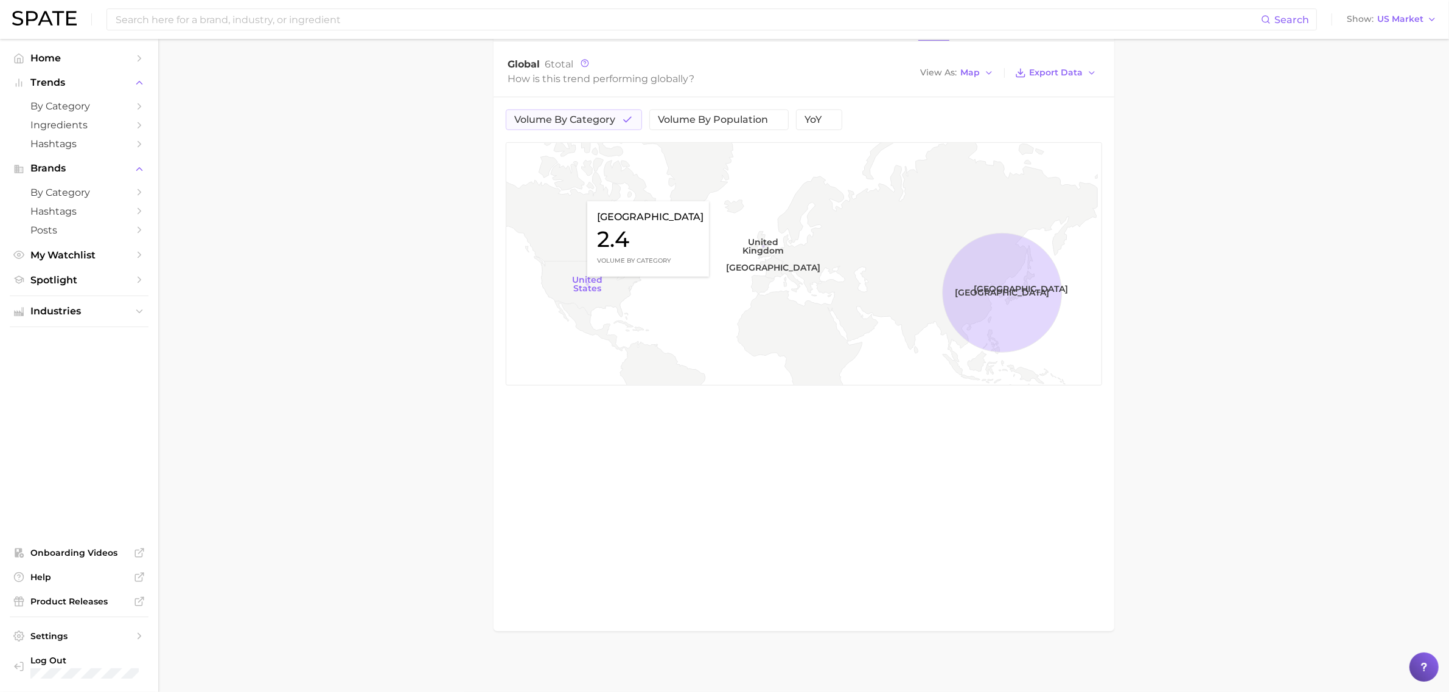
click at [581, 282] on rect at bounding box center [804, 264] width 596 height 243
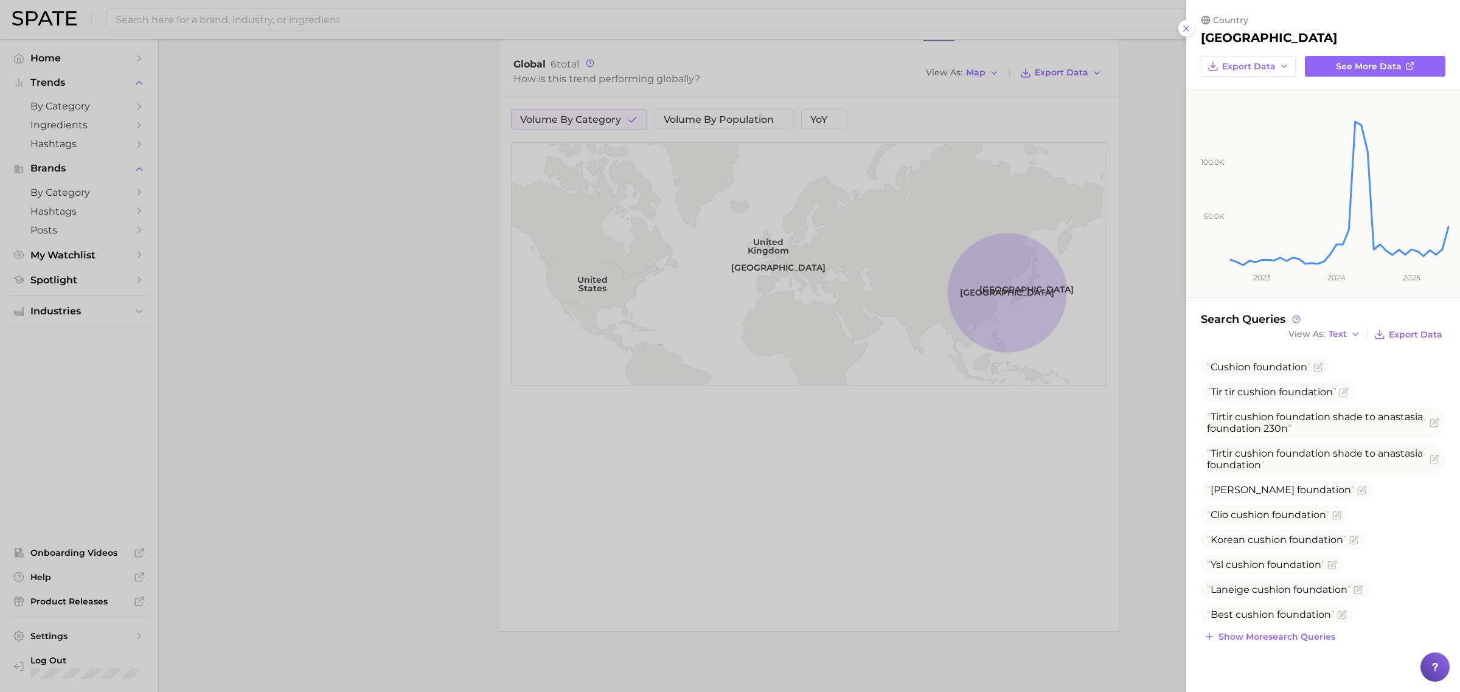
click at [430, 266] on div at bounding box center [730, 346] width 1460 height 692
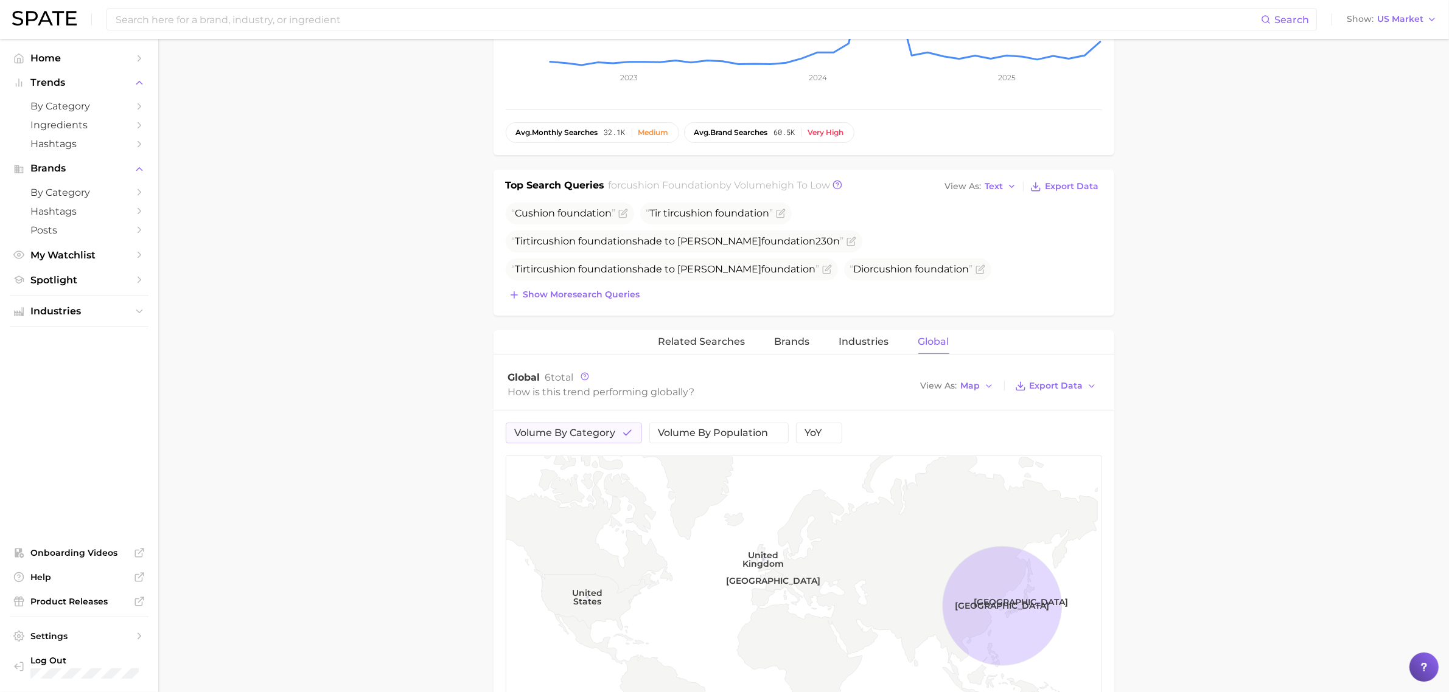
scroll to position [195, 0]
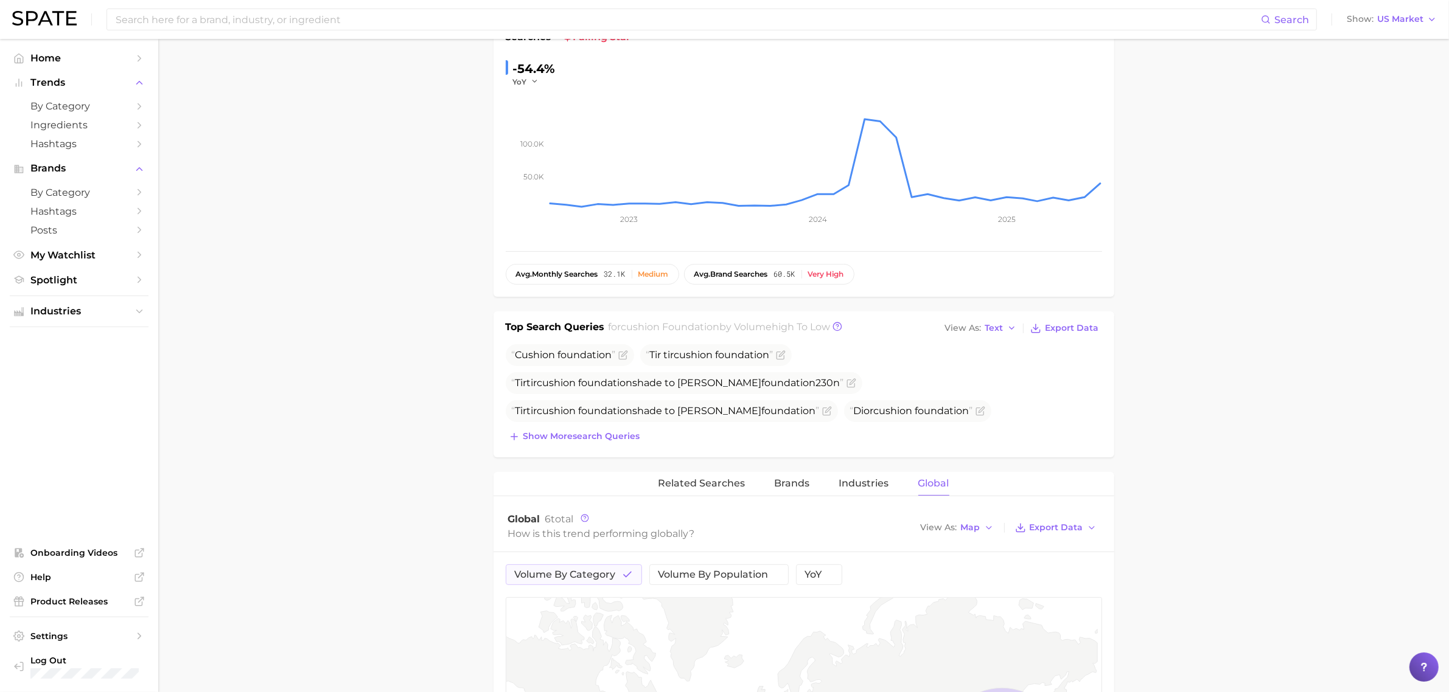
click at [683, 484] on span "Related Searches" at bounding box center [701, 483] width 87 height 11
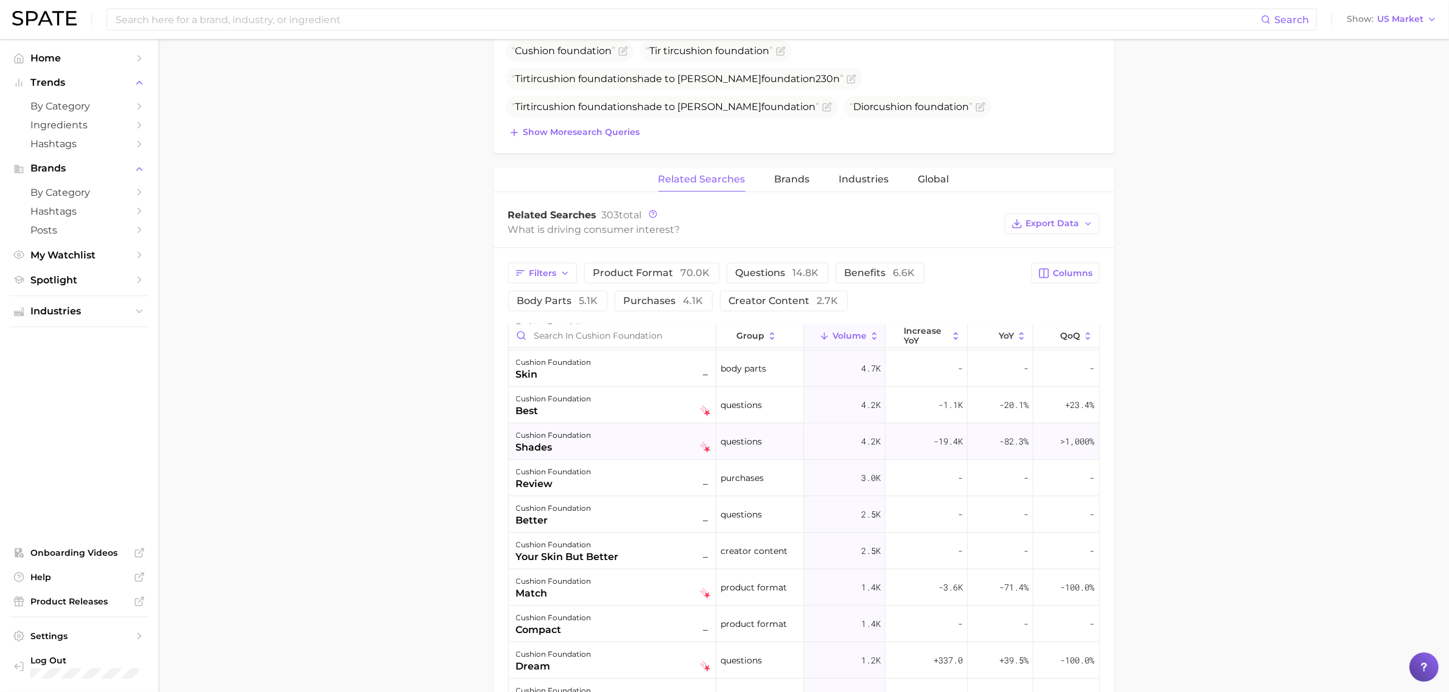
scroll to position [0, 0]
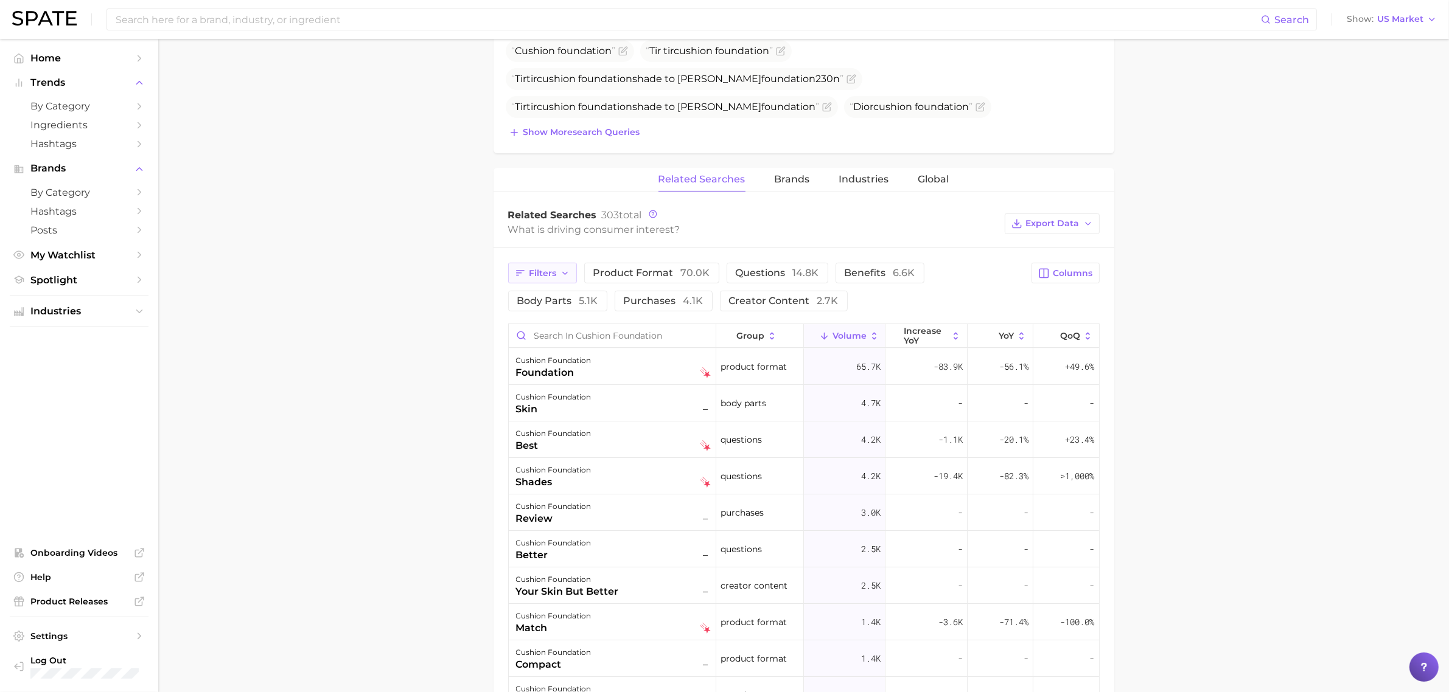
click at [549, 274] on span "Filters" at bounding box center [542, 273] width 27 height 10
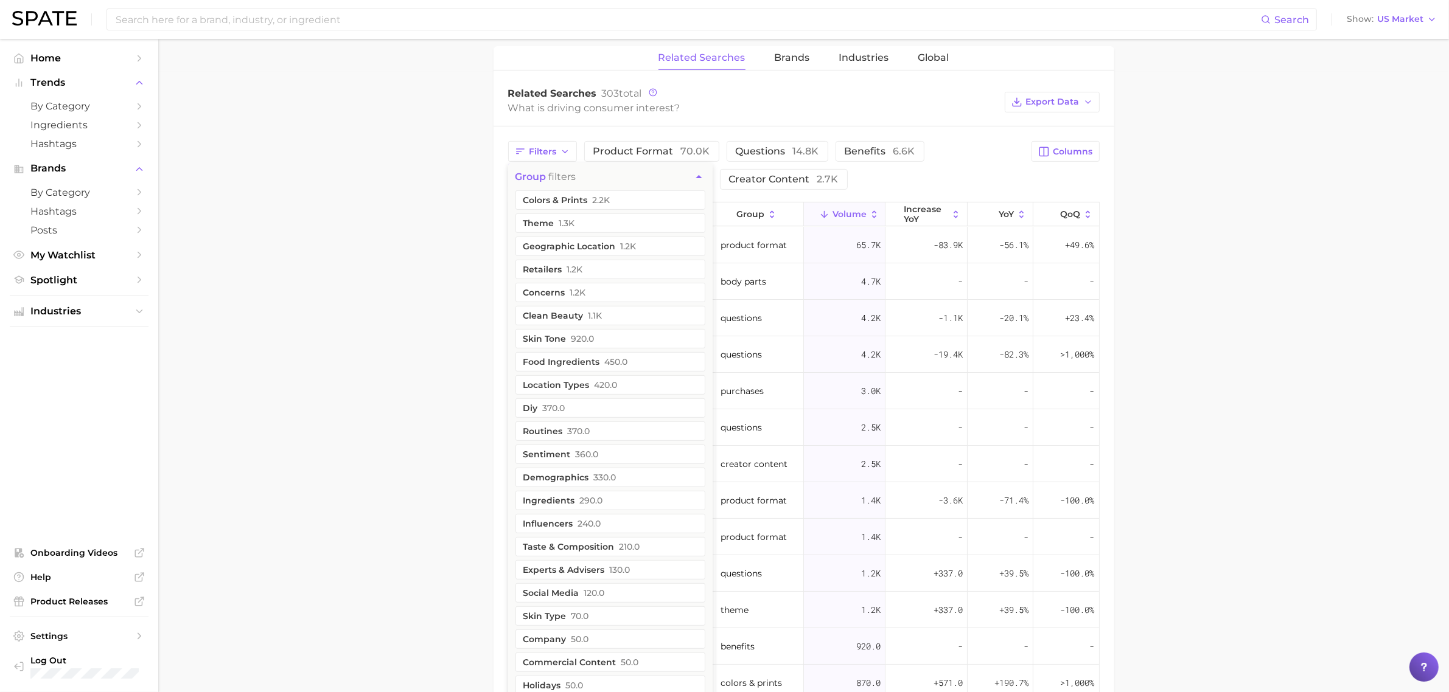
scroll to position [651, 0]
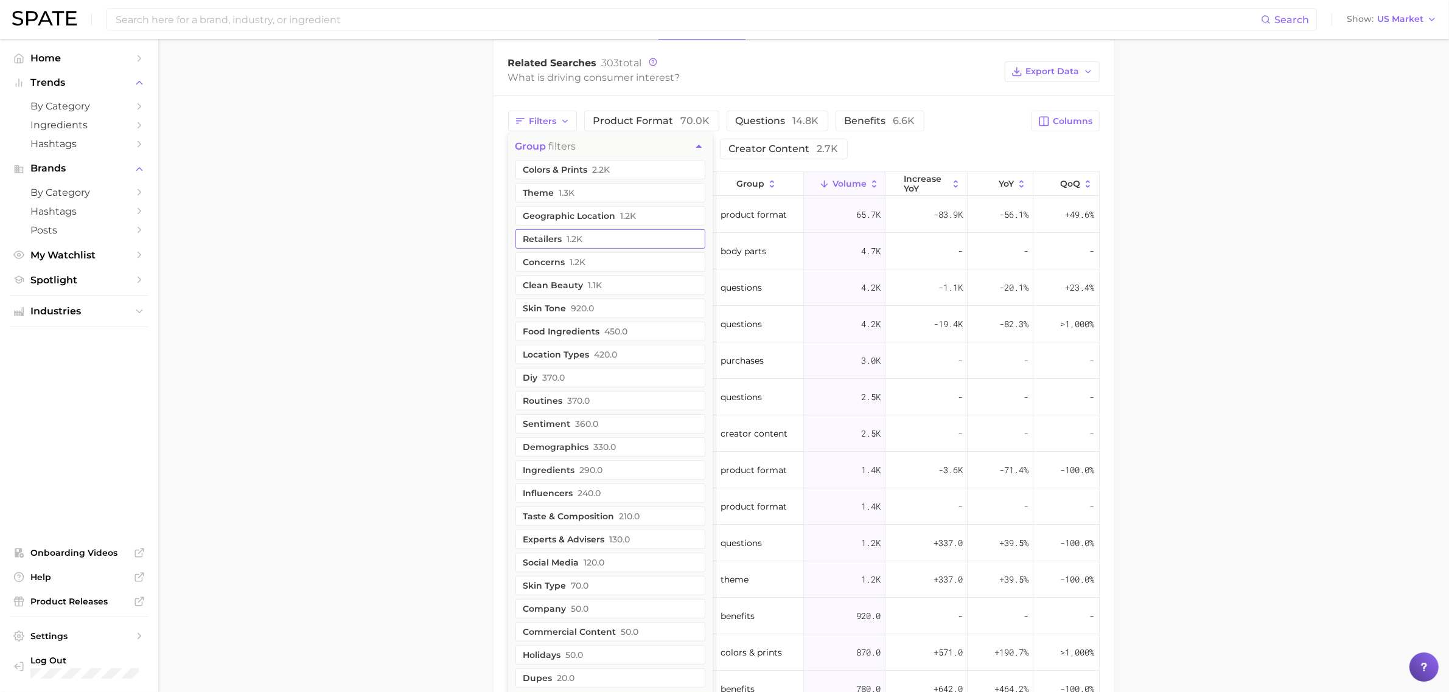
click at [563, 246] on button "retailers 1.2k" at bounding box center [610, 238] width 190 height 19
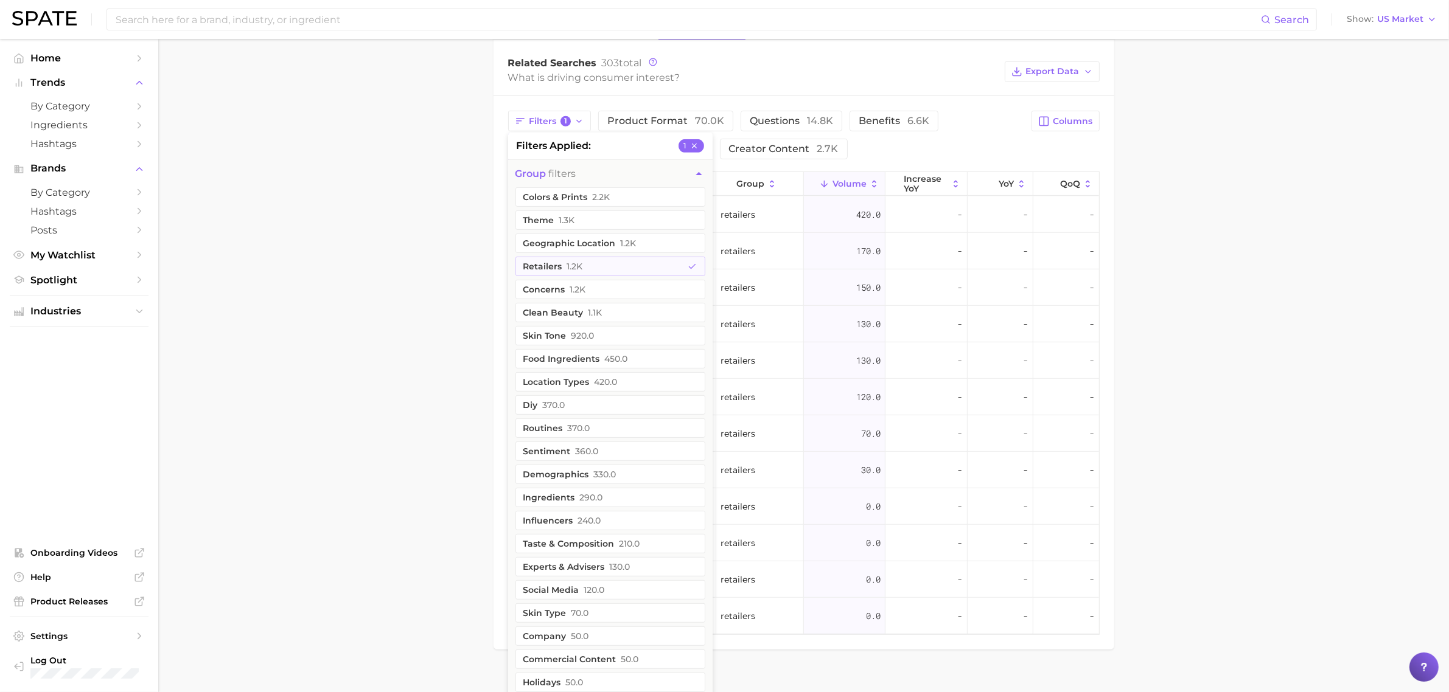
click at [1236, 373] on main "1. makeup 2. face makeup 3. foundation & base products 4. cushion foundation Ov…" at bounding box center [803, 49] width 1290 height 1323
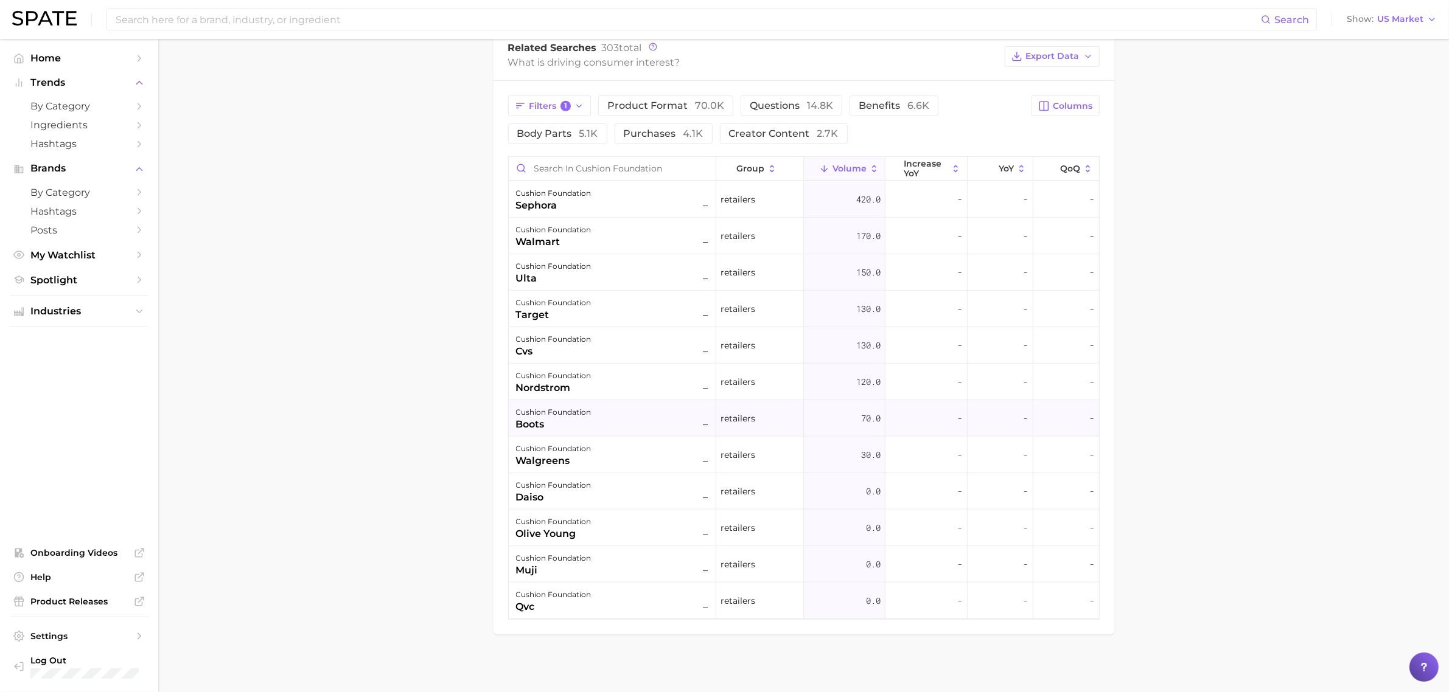
scroll to position [670, 0]
drag, startPoint x: 1184, startPoint y: 274, endPoint x: 1167, endPoint y: 276, distance: 17.1
click at [1183, 274] on main "1. makeup 2. face makeup 3. foundation & base products 4. cushion foundation Ov…" at bounding box center [803, 31] width 1290 height 1323
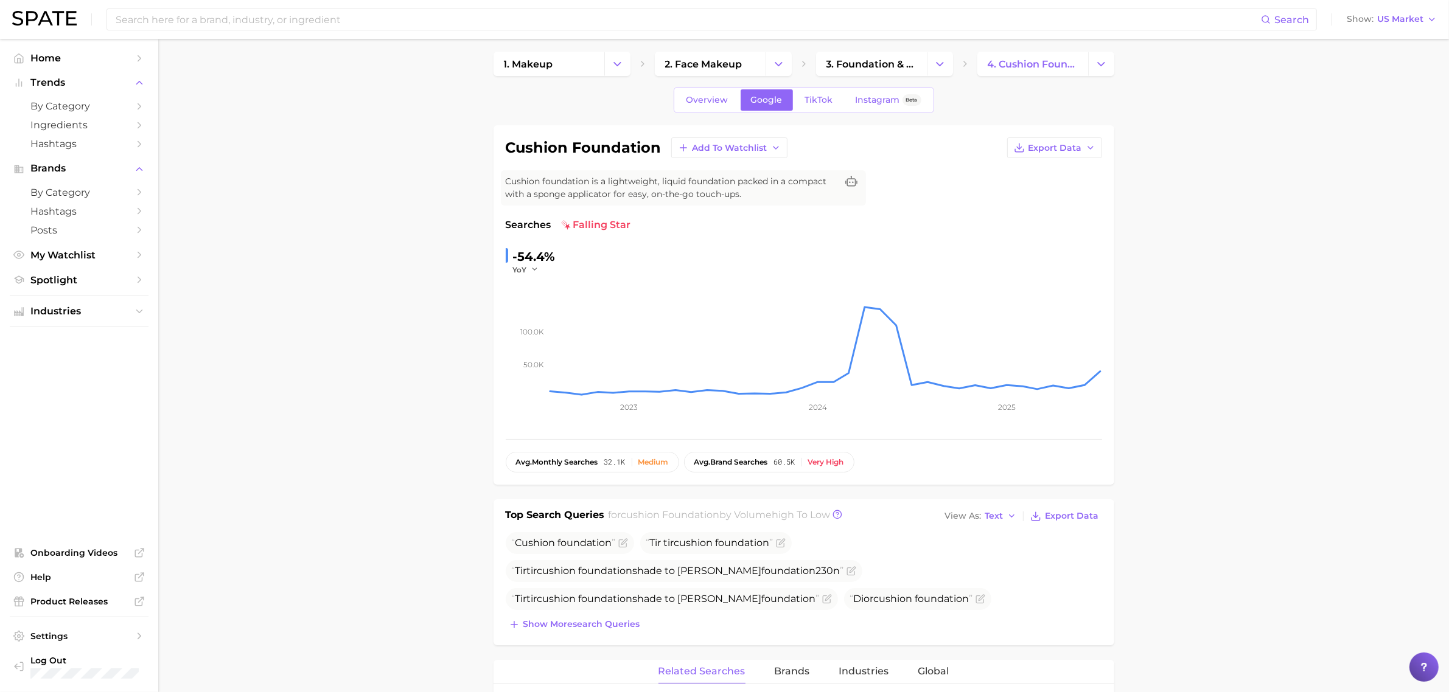
scroll to position [0, 0]
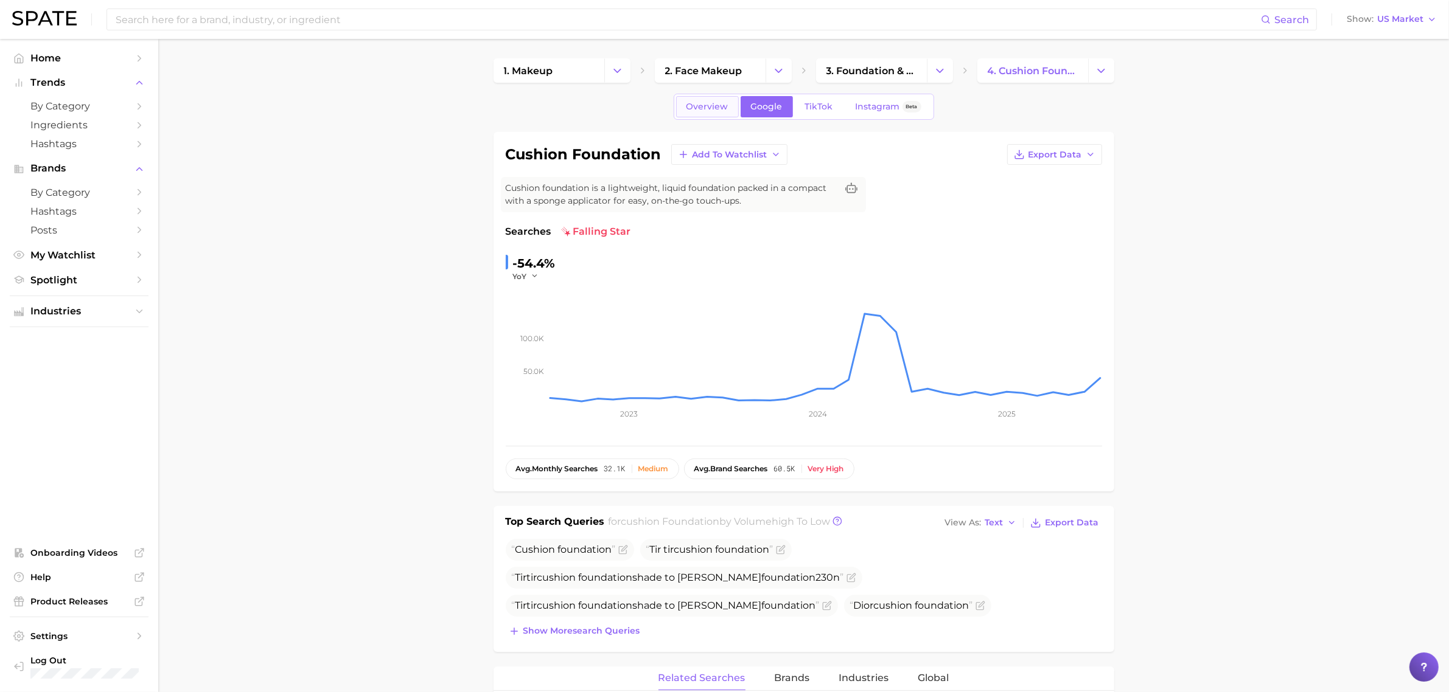
click at [719, 111] on span "Overview" at bounding box center [707, 107] width 42 height 10
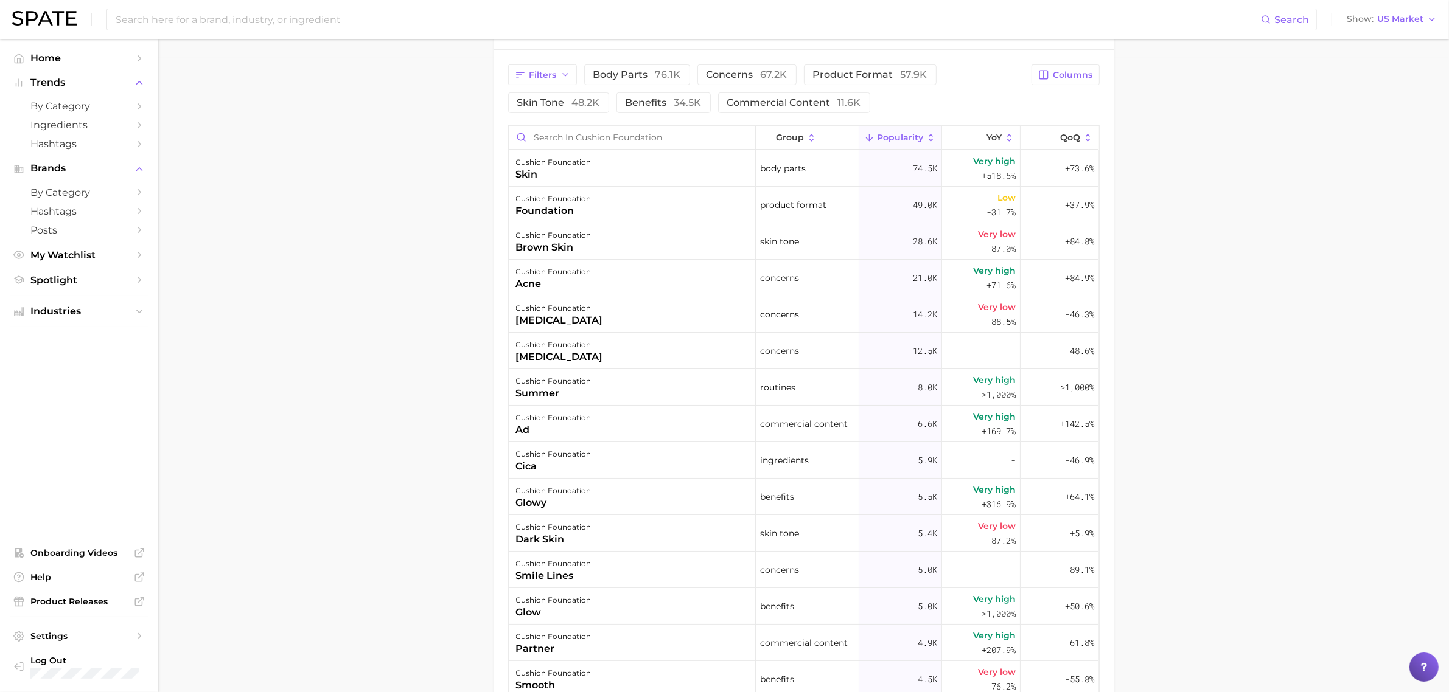
scroll to position [608, 0]
